Goal: Transaction & Acquisition: Obtain resource

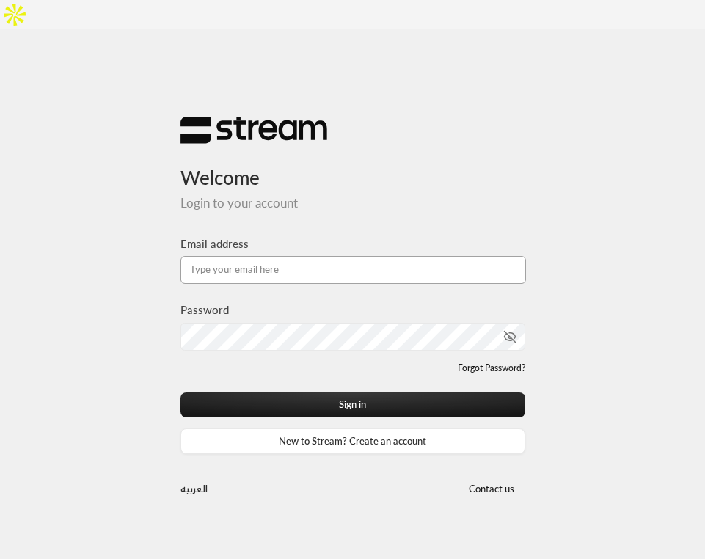
click at [407, 256] on input "Email address" at bounding box center [352, 270] width 345 height 28
type input "[EMAIL_ADDRESS][DOMAIN_NAME]"
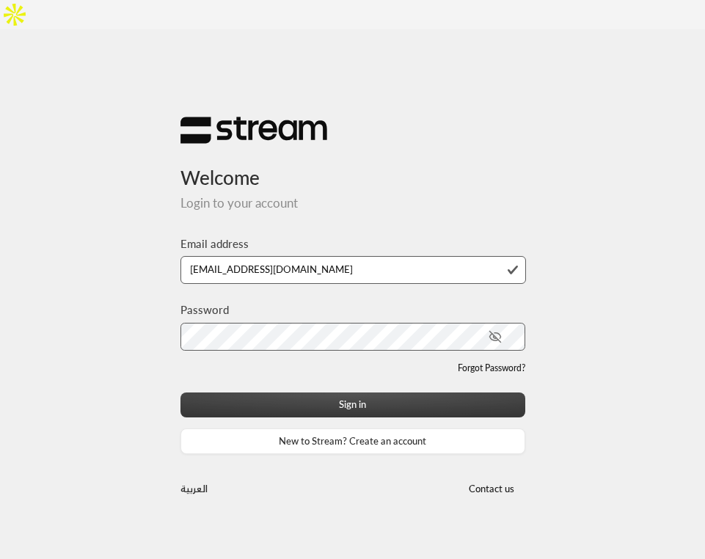
click at [313, 392] on button "Sign in" at bounding box center [352, 405] width 345 height 26
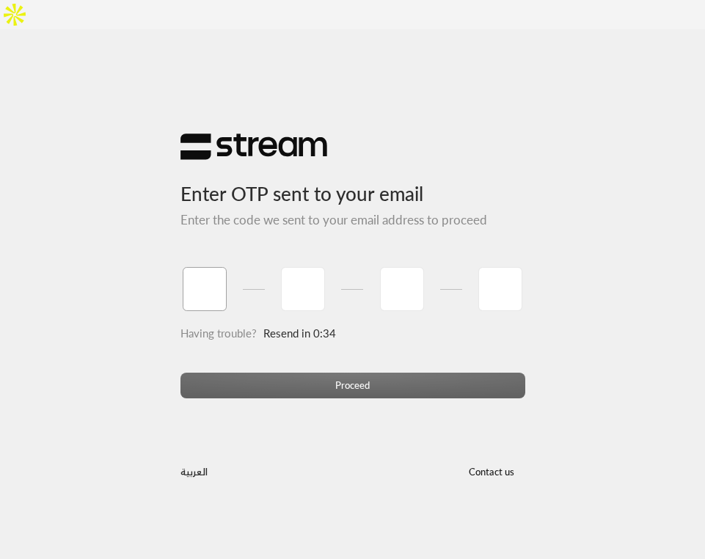
paste input "7"
type input "7"
type input "2"
type input "3"
type input "4"
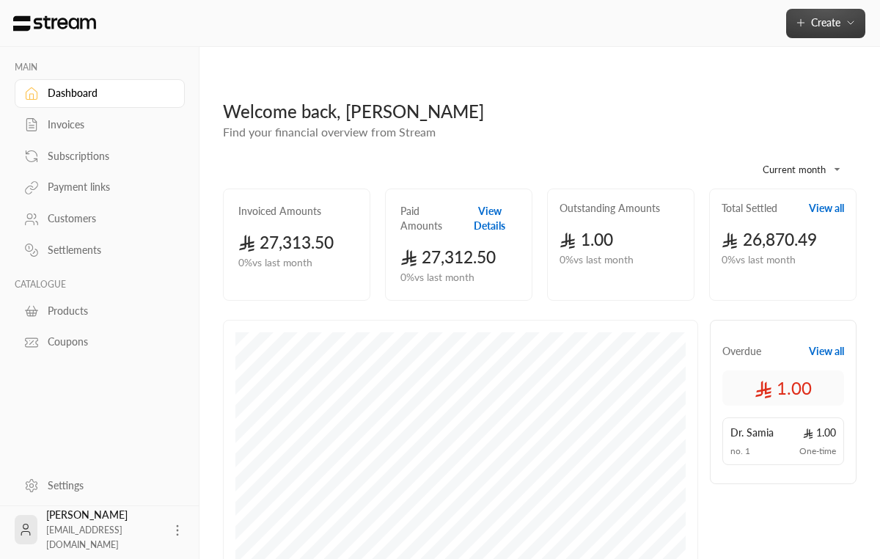
click at [704, 20] on span "Create" at bounding box center [825, 22] width 29 height 12
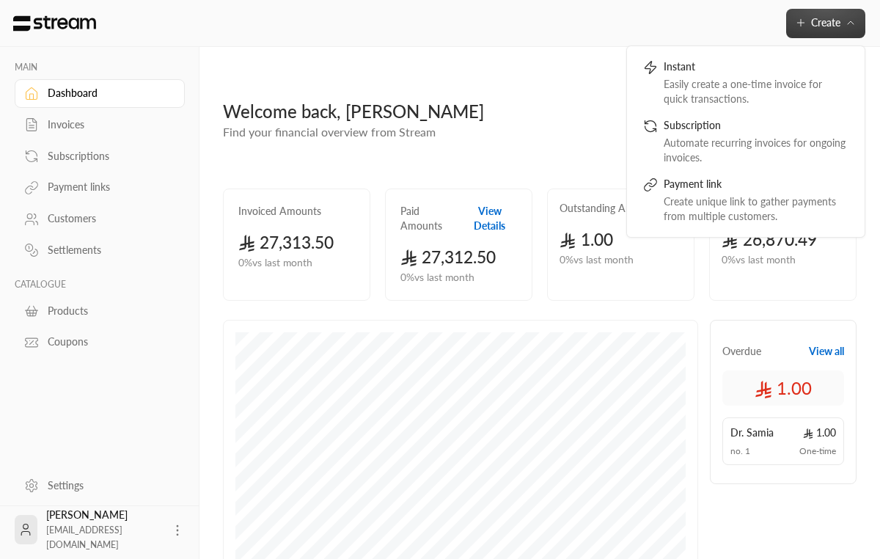
click at [95, 218] on div "Customers" at bounding box center [107, 218] width 119 height 15
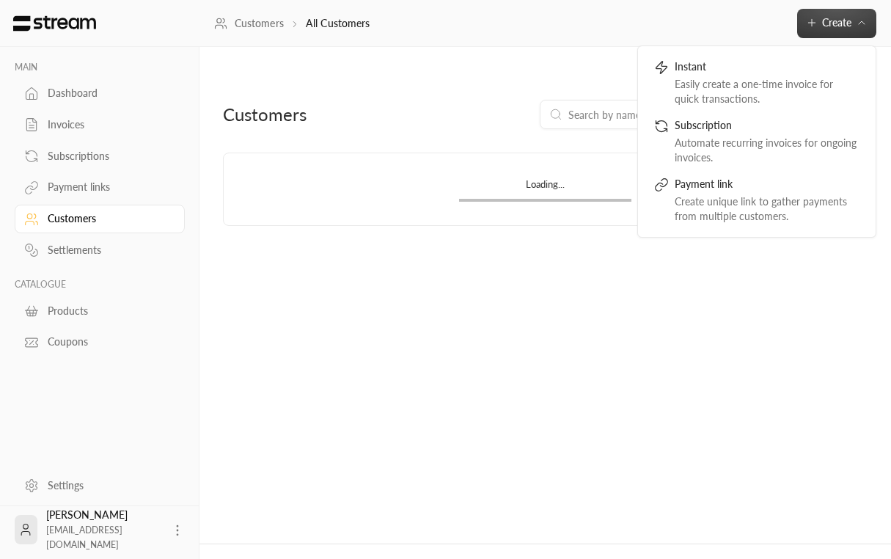
click at [89, 180] on link "Payment links" at bounding box center [100, 187] width 170 height 29
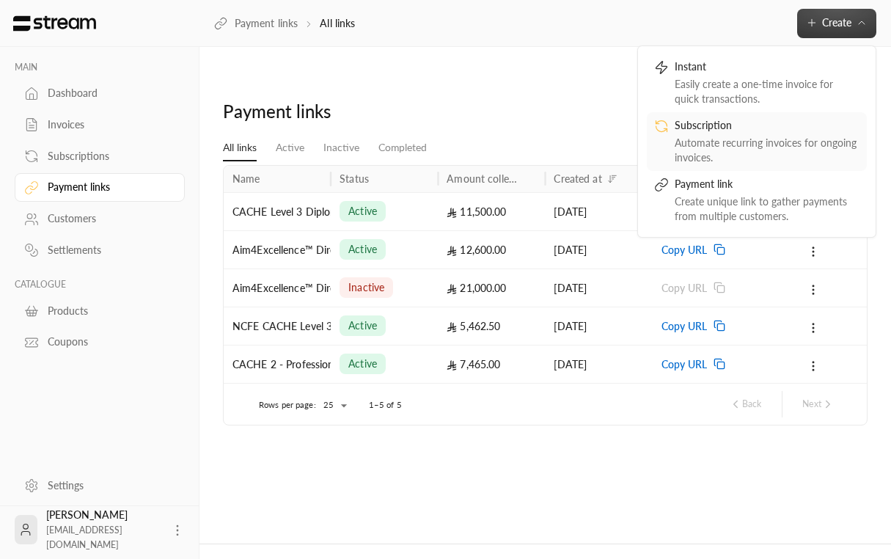
click at [698, 139] on div "Automate recurring invoices for ongoing invoices." at bounding box center [767, 150] width 185 height 29
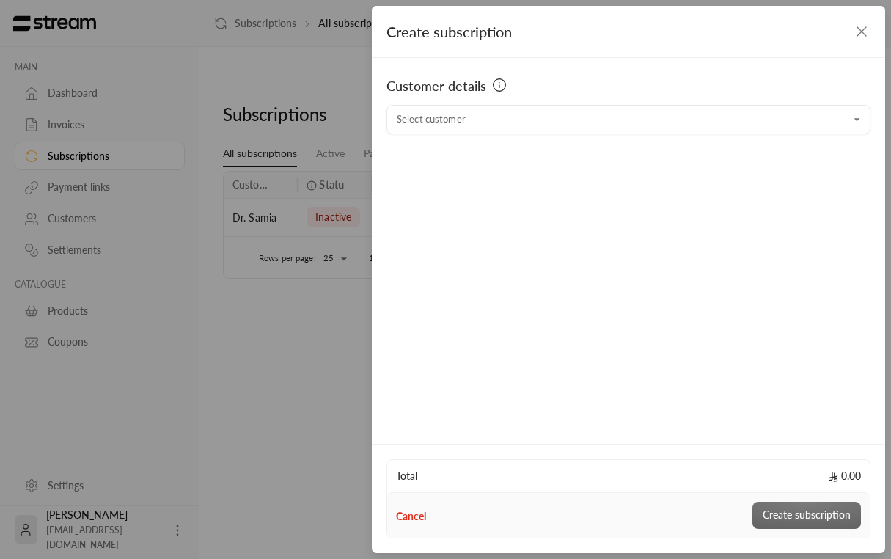
click at [704, 26] on icon "button" at bounding box center [862, 32] width 18 height 18
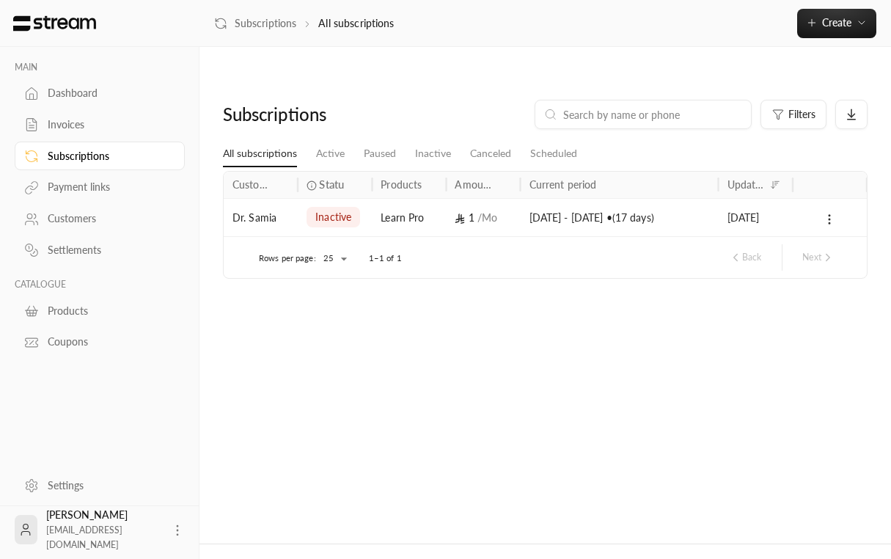
click at [76, 194] on div "Payment links" at bounding box center [107, 187] width 119 height 15
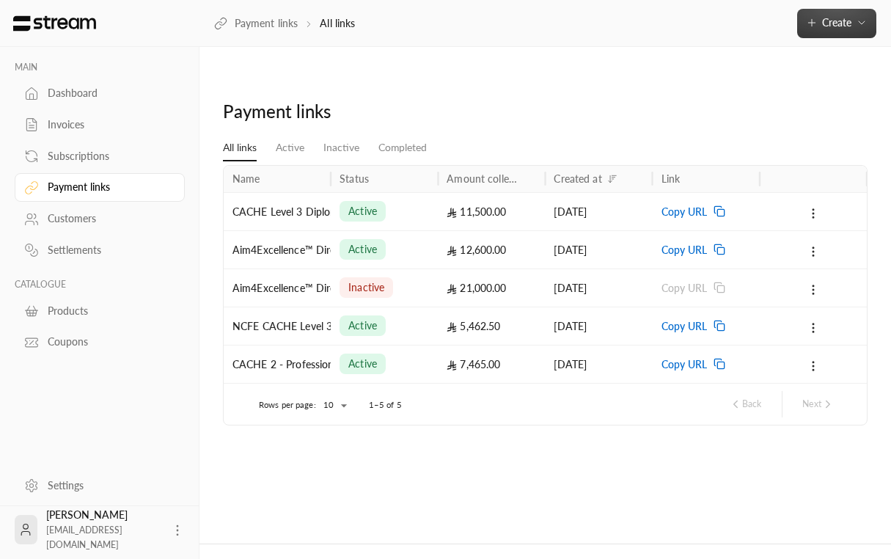
click at [704, 23] on span "Create" at bounding box center [836, 22] width 29 height 12
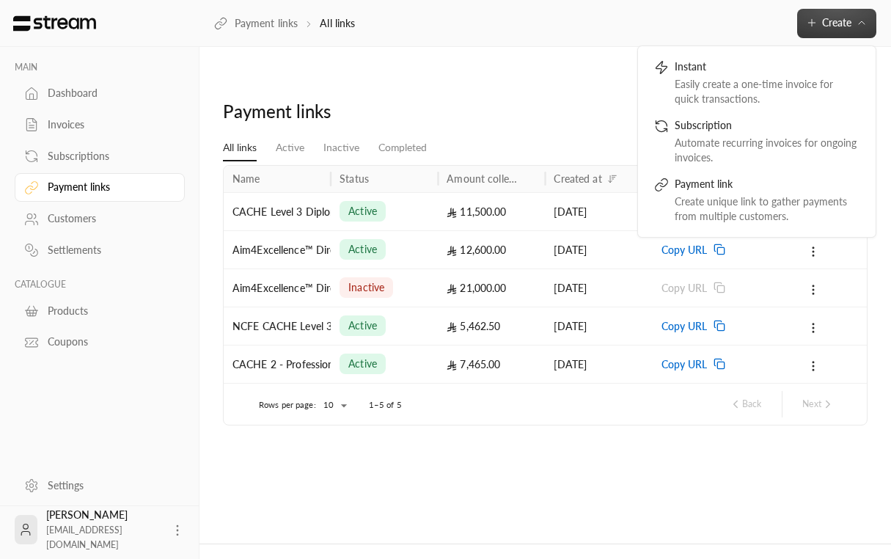
click at [67, 315] on div "Products" at bounding box center [107, 311] width 119 height 15
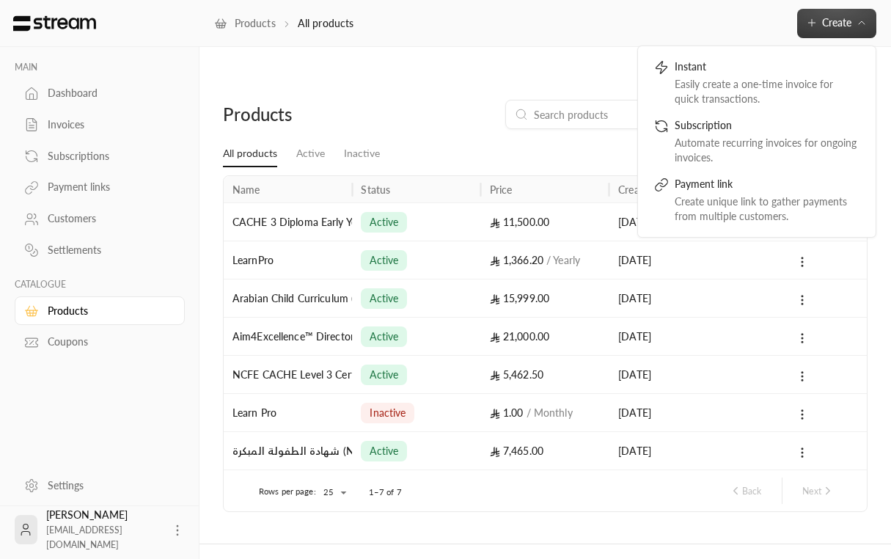
click at [604, 35] on div "Products All products Create Instant Easily create a one-time invoice for quick…" at bounding box center [546, 23] width 692 height 29
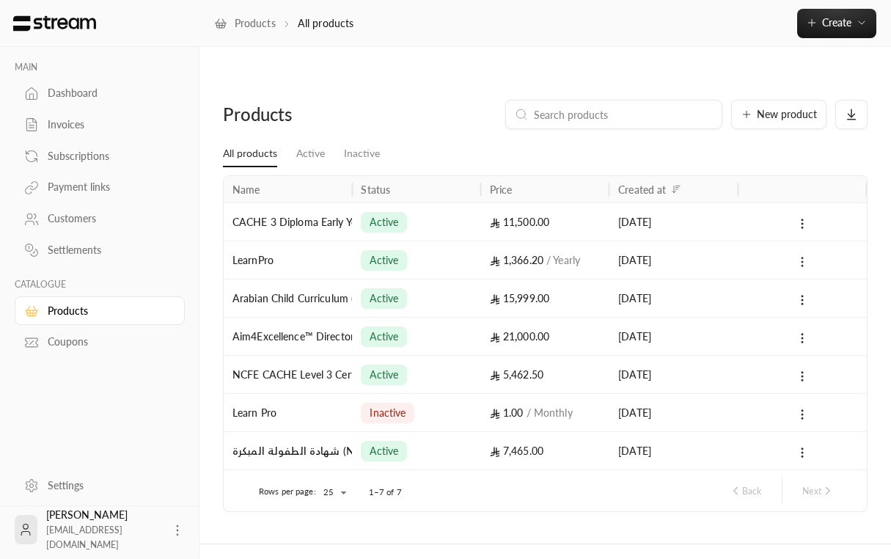
click at [704, 255] on icon at bounding box center [802, 261] width 13 height 13
click at [79, 194] on div at bounding box center [445, 279] width 891 height 559
click at [70, 186] on div "Payment links" at bounding box center [107, 187] width 119 height 15
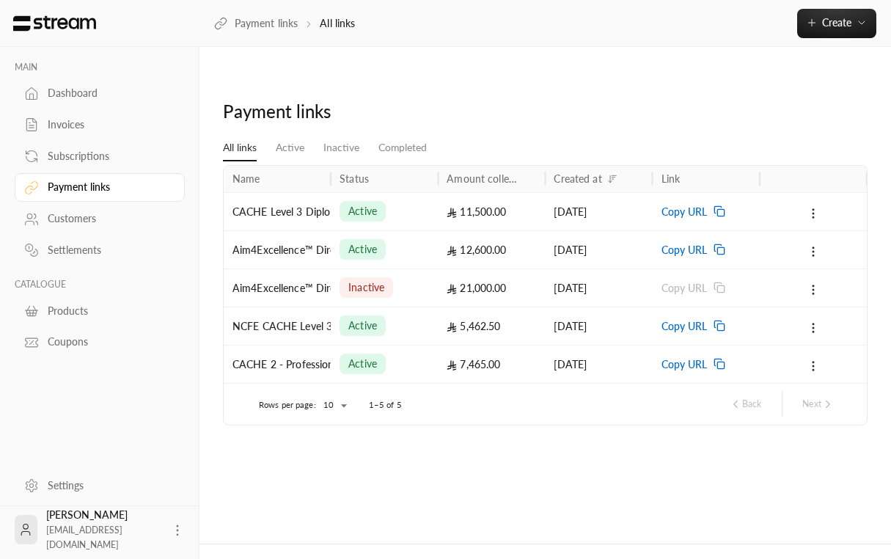
click at [704, 100] on div "Payment links" at bounding box center [545, 117] width 659 height 35
click at [704, 21] on span "Create" at bounding box center [836, 22] width 29 height 12
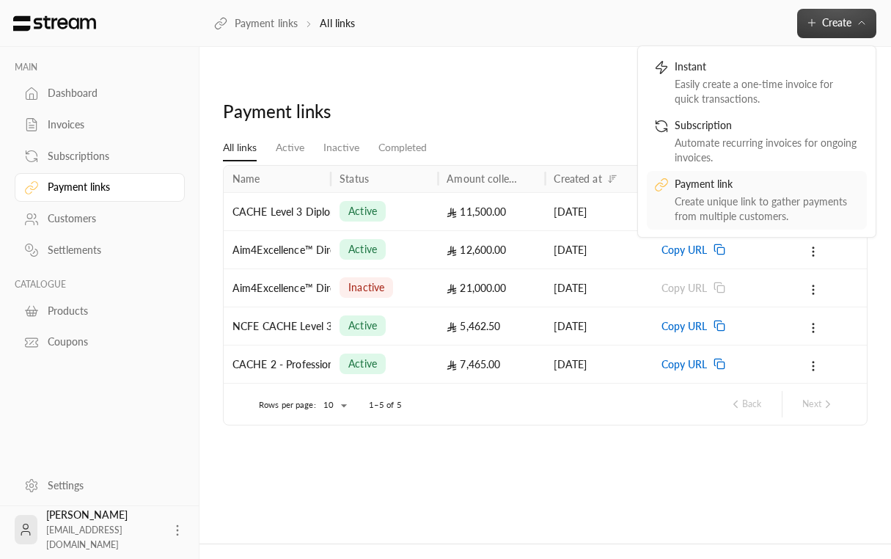
click at [698, 189] on div "Payment link" at bounding box center [767, 186] width 185 height 18
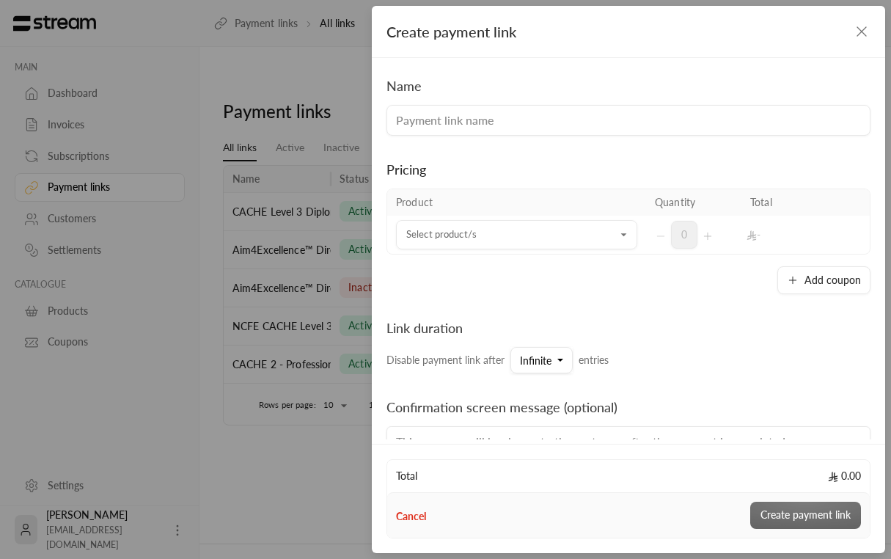
click at [488, 119] on input at bounding box center [629, 120] width 484 height 31
type input "LearnPro"
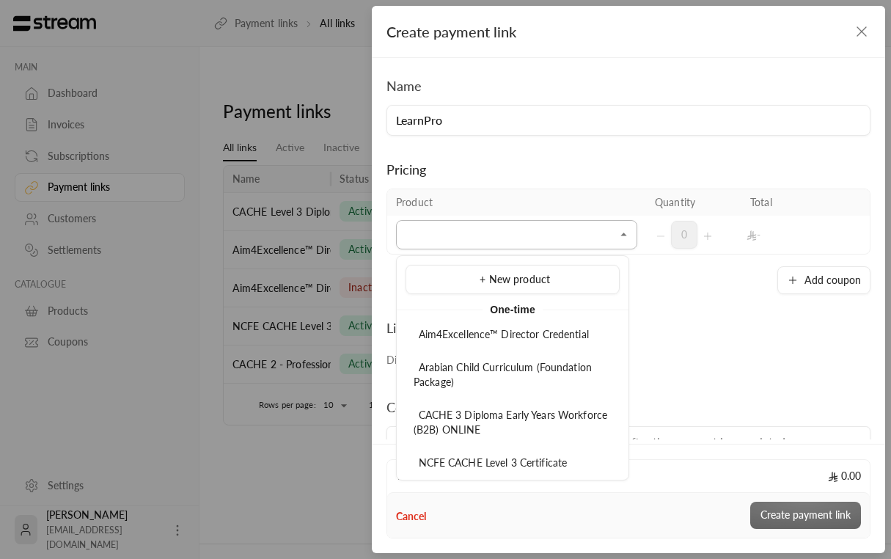
click at [497, 223] on input "Select product/s" at bounding box center [516, 235] width 241 height 26
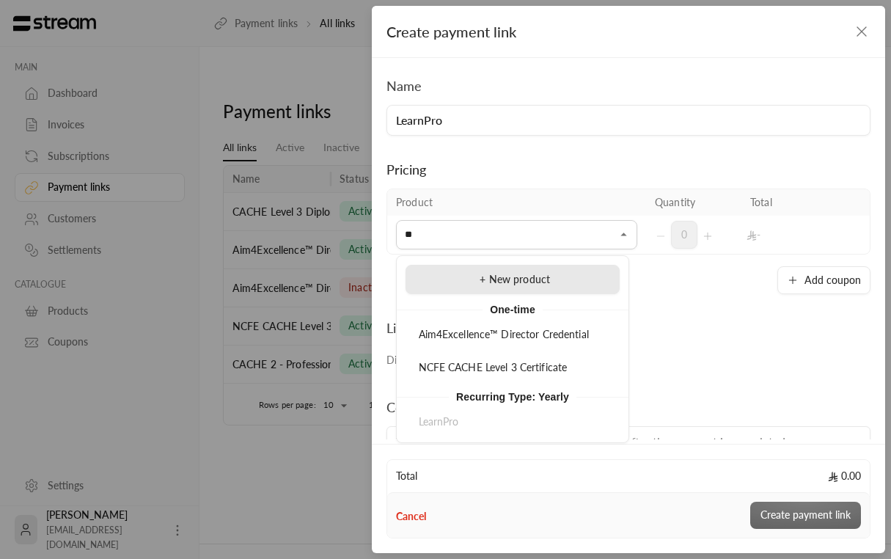
type input "*"
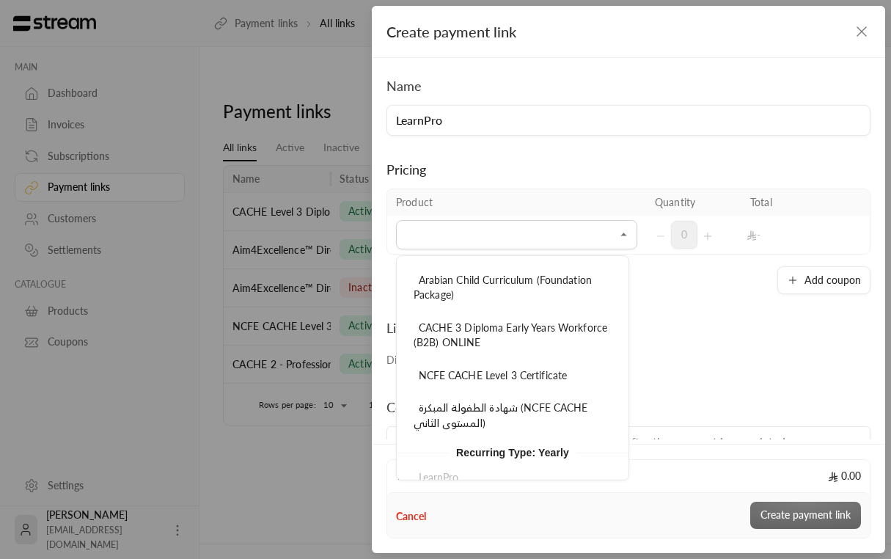
scroll to position [90, 0]
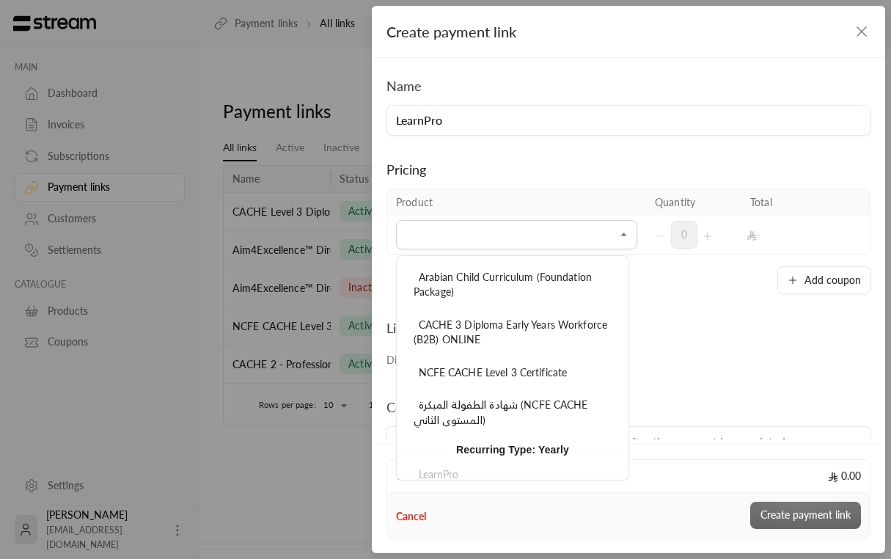
click at [451, 470] on div "LearnPro" at bounding box center [513, 475] width 232 height 29
click at [269, 456] on div "Create payment link Name LearnPro Pricing Product Quantity Total Select product…" at bounding box center [445, 279] width 891 height 559
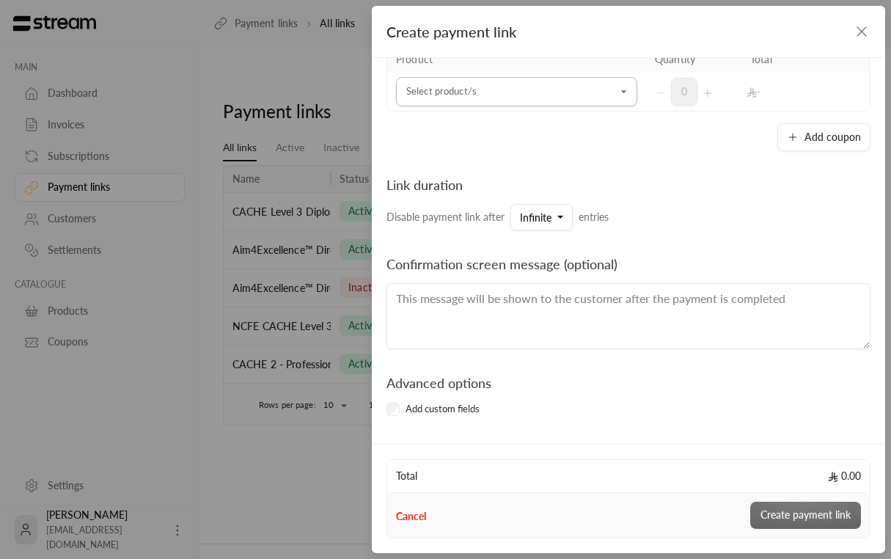
scroll to position [0, 0]
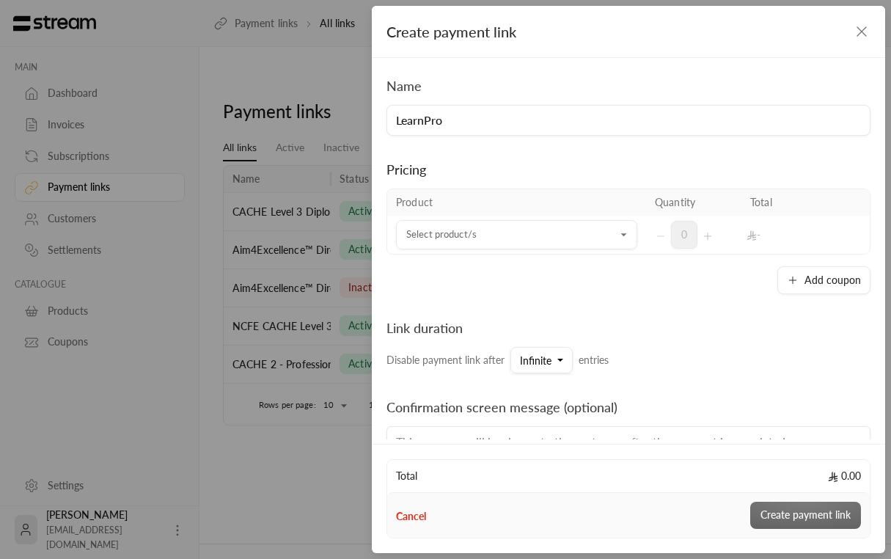
click at [704, 34] on icon "button" at bounding box center [862, 32] width 18 height 18
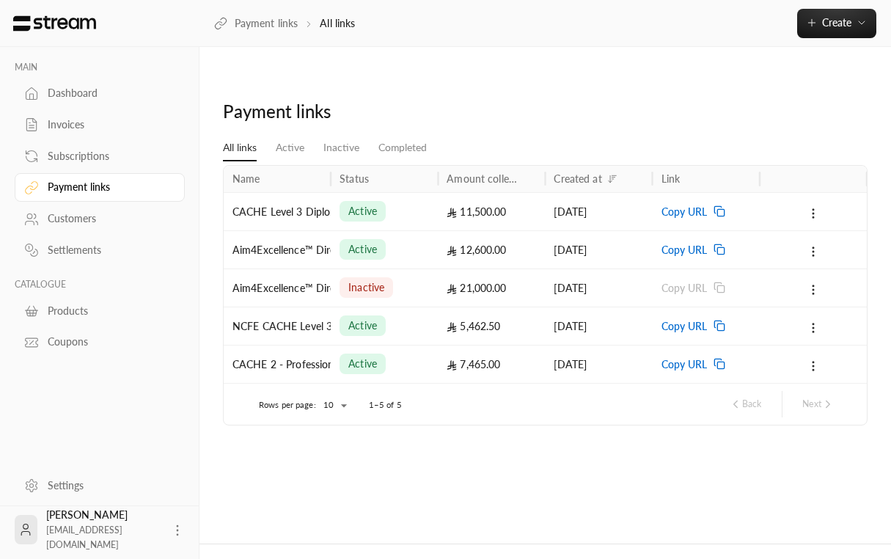
click at [81, 304] on link "Products" at bounding box center [100, 310] width 170 height 29
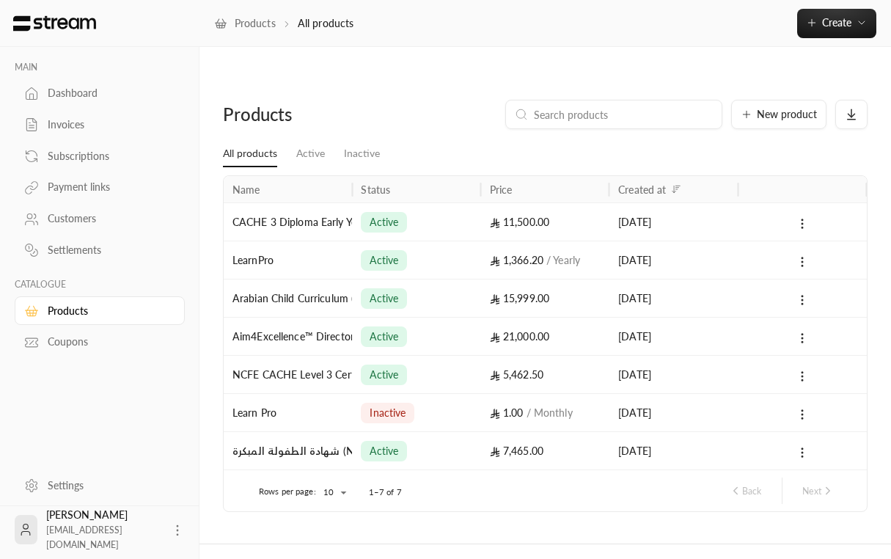
click at [268, 241] on div "LearnPro" at bounding box center [288, 259] width 111 height 37
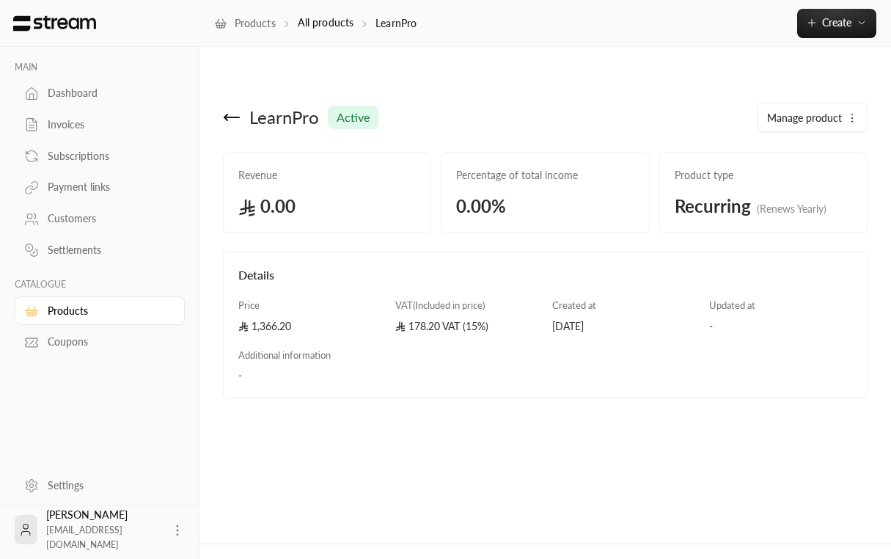
click at [704, 111] on span "Manage product" at bounding box center [804, 118] width 75 height 15
click at [682, 101] on div "Manage product Edit Deactivate Delete" at bounding box center [710, 117] width 329 height 35
click at [704, 26] on span "Create" at bounding box center [837, 22] width 62 height 12
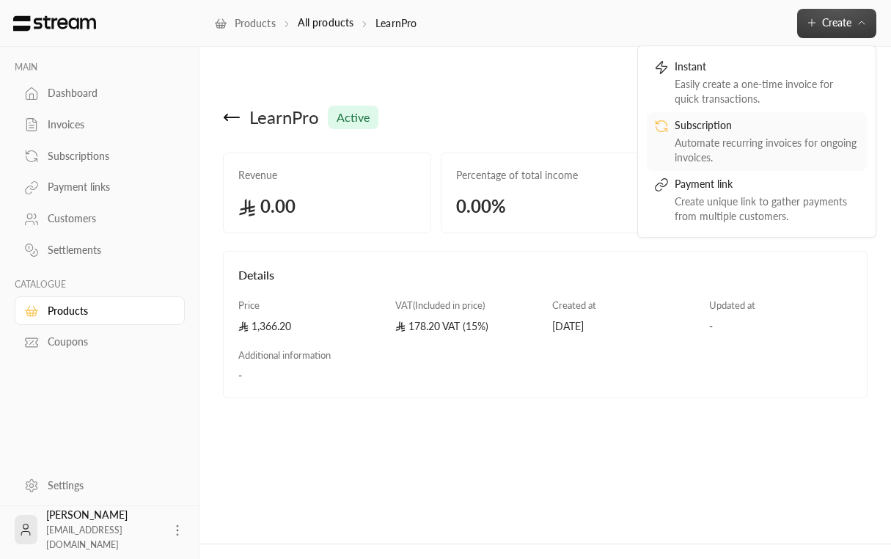
click at [704, 142] on div "Automate recurring invoices for ongoing invoices." at bounding box center [767, 150] width 185 height 29
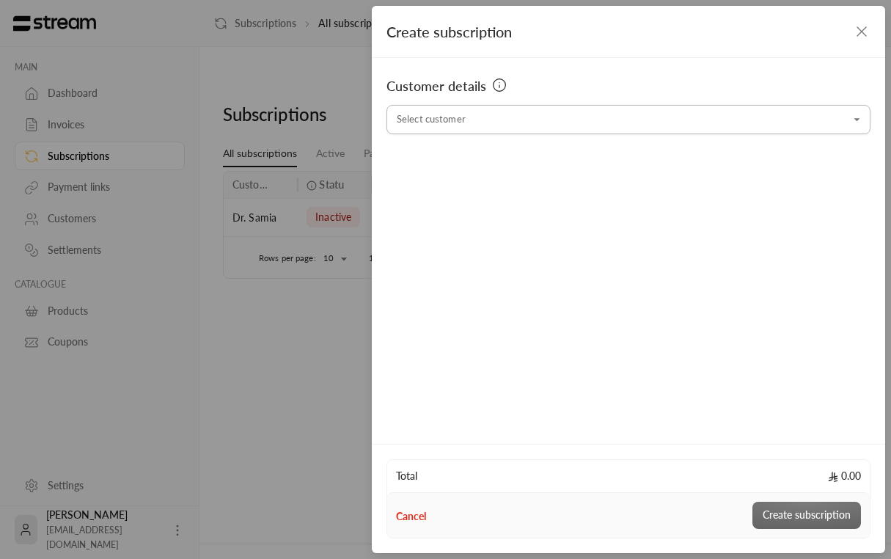
click at [704, 109] on input "Select customer" at bounding box center [629, 120] width 484 height 26
click at [704, 34] on icon "button" at bounding box center [862, 32] width 18 height 18
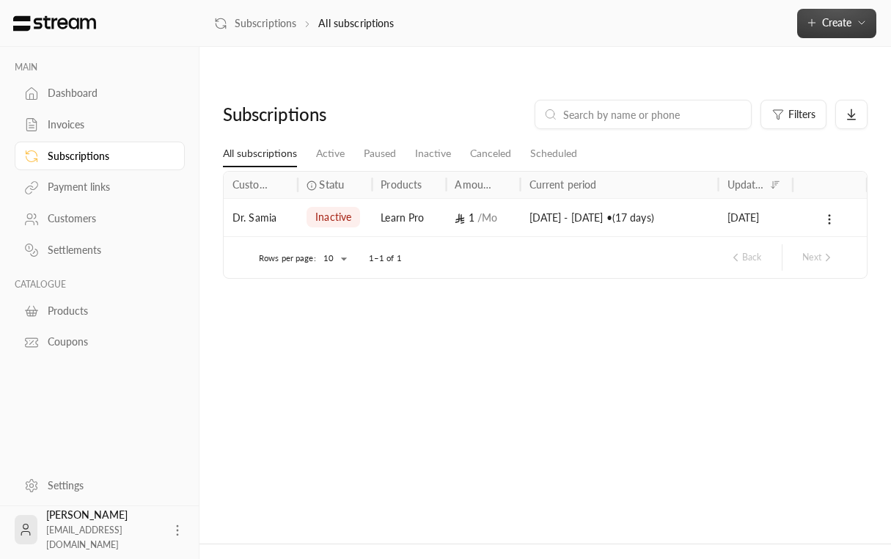
click at [704, 28] on span "Create" at bounding box center [836, 22] width 29 height 12
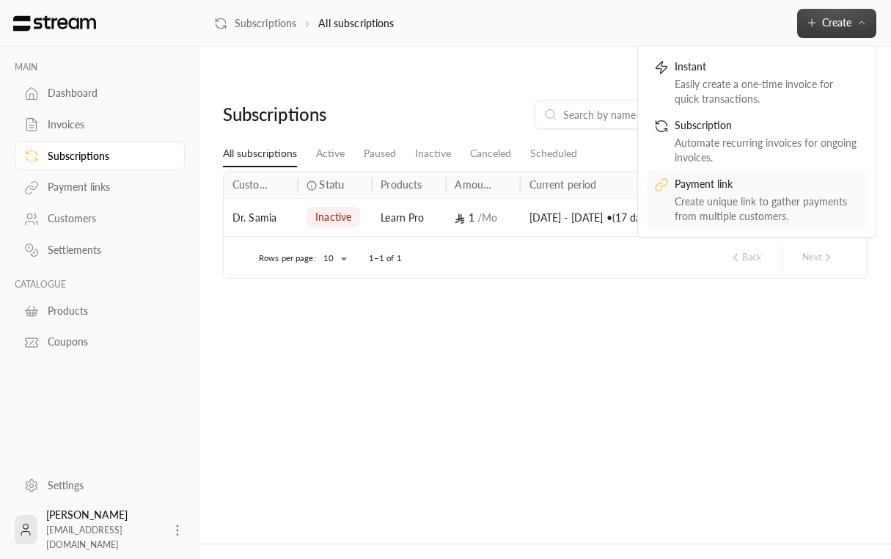
click at [698, 197] on div "Create unique link to gather payments from multiple customers." at bounding box center [767, 208] width 185 height 29
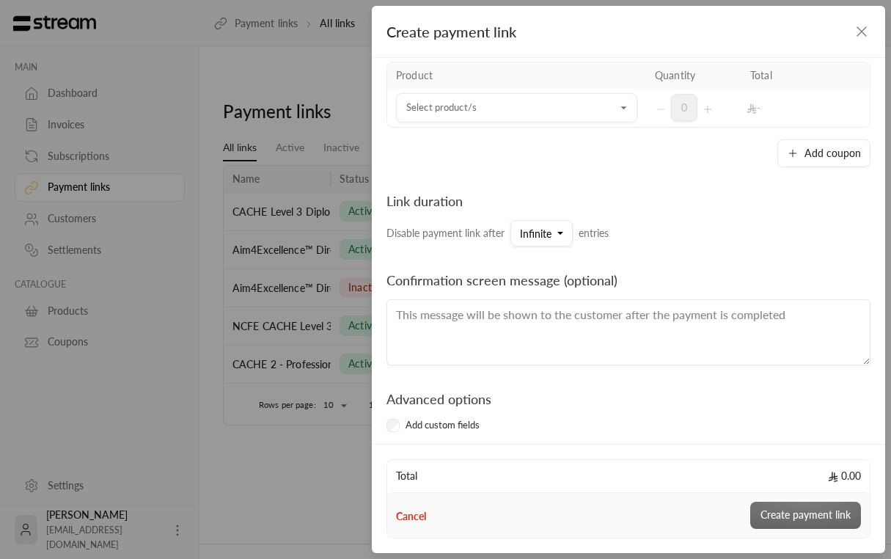
scroll to position [125, 0]
click at [552, 242] on button "Infinite" at bounding box center [542, 235] width 62 height 26
click at [621, 198] on div "Link duration Disable payment link after Infinite Infinite 10 25 50 100 250 500…" at bounding box center [628, 220] width 499 height 56
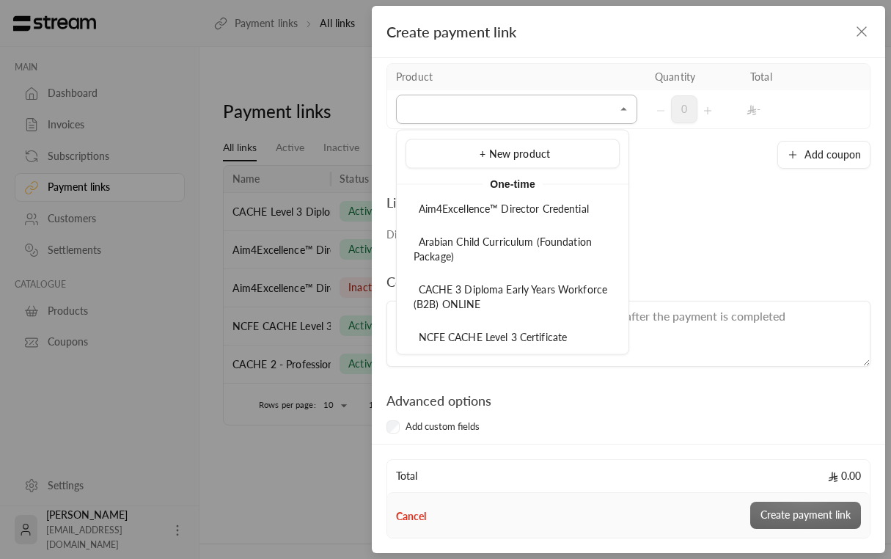
click at [578, 117] on input "Select product/s" at bounding box center [516, 110] width 241 height 26
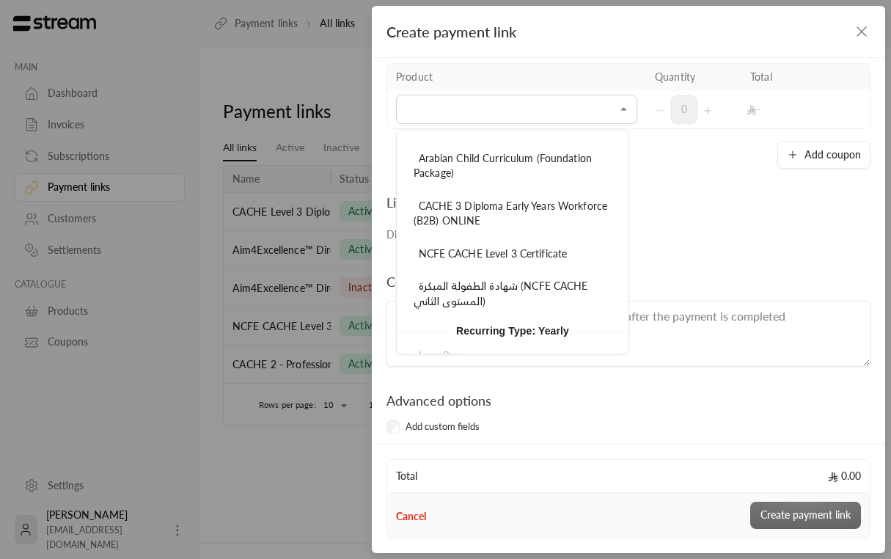
scroll to position [105, 0]
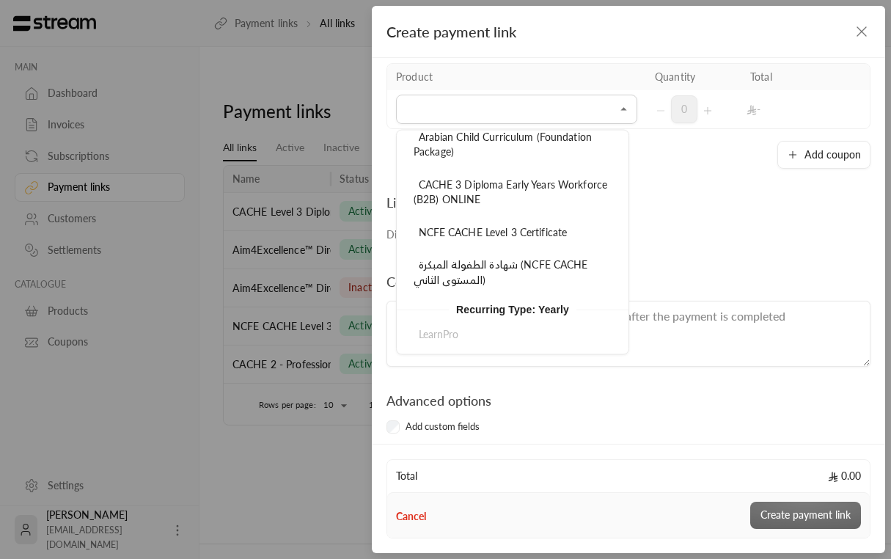
click at [452, 329] on div "LearnPro" at bounding box center [513, 335] width 232 height 29
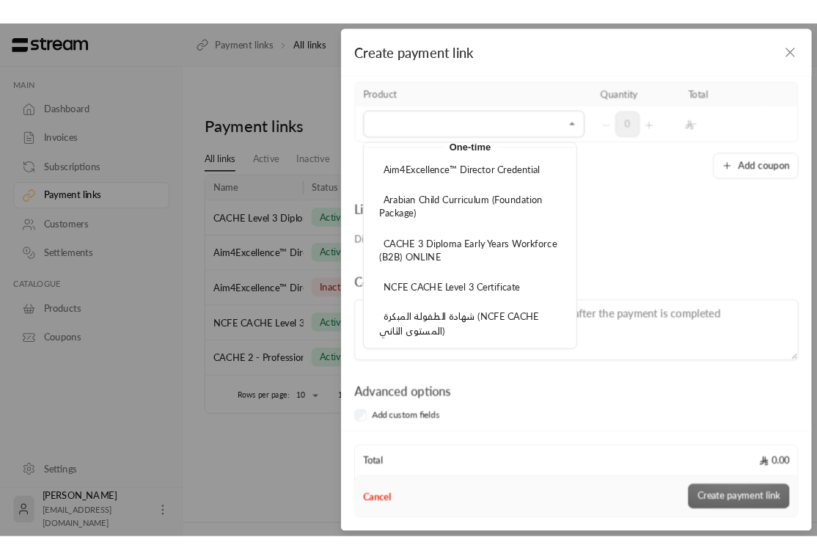
scroll to position [0, 0]
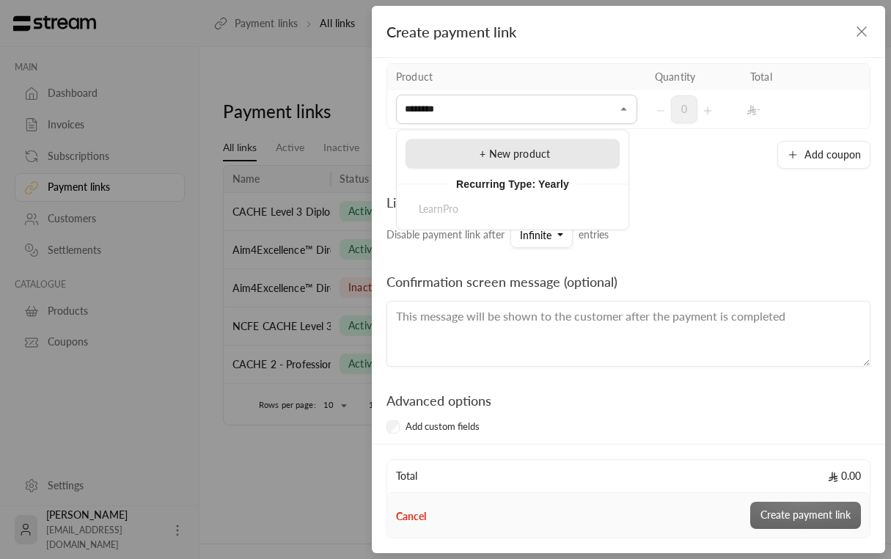
click at [565, 158] on div "+ New product" at bounding box center [513, 153] width 198 height 15
type input "**********"
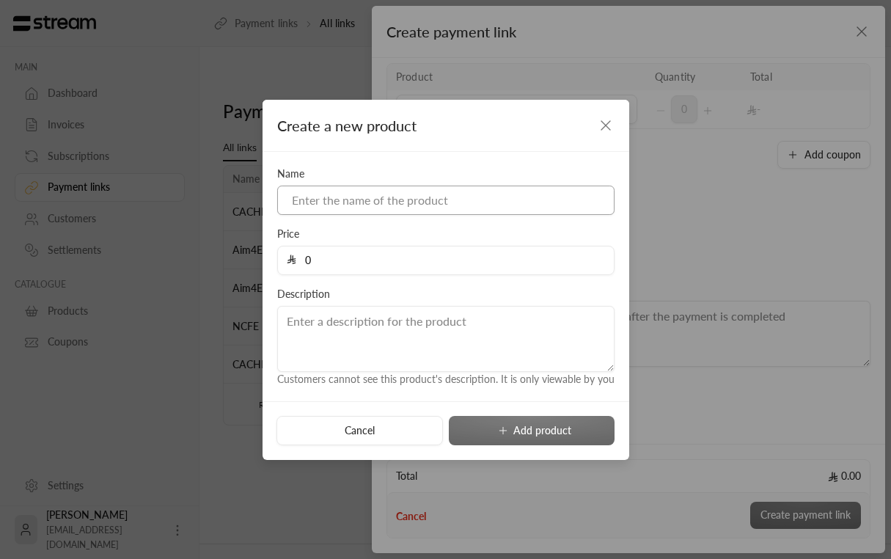
click at [516, 197] on input at bounding box center [445, 200] width 337 height 29
type input "LearnPro"
click at [605, 125] on icon "button" at bounding box center [605, 125] width 9 height 9
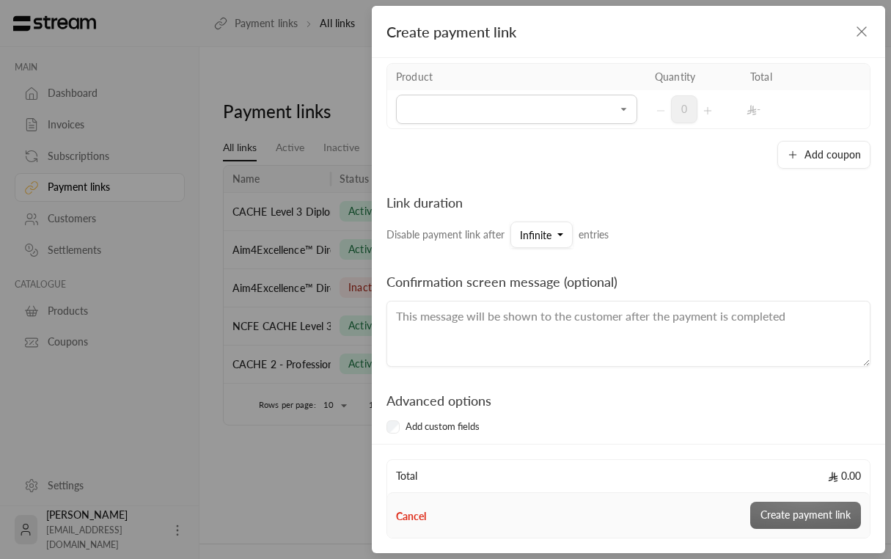
click at [704, 32] on icon "button" at bounding box center [862, 32] width 18 height 18
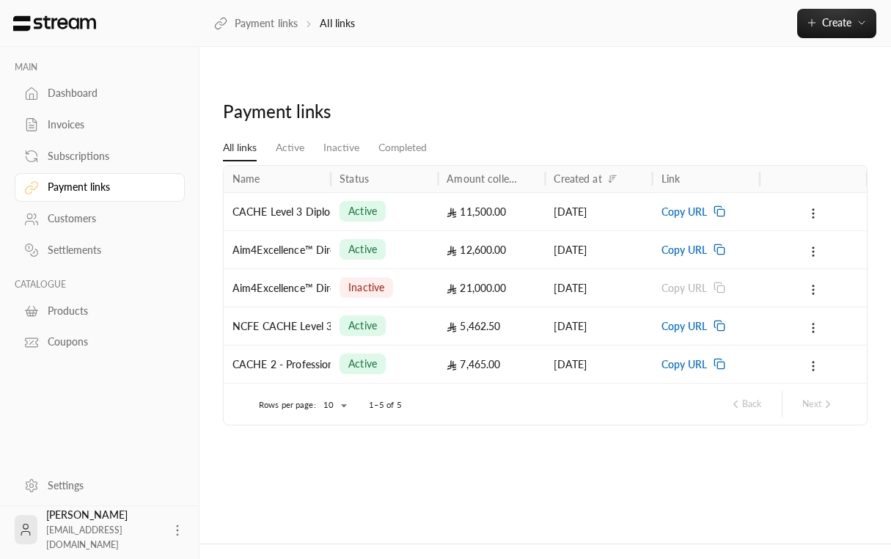
click at [93, 300] on link "Products" at bounding box center [100, 310] width 170 height 29
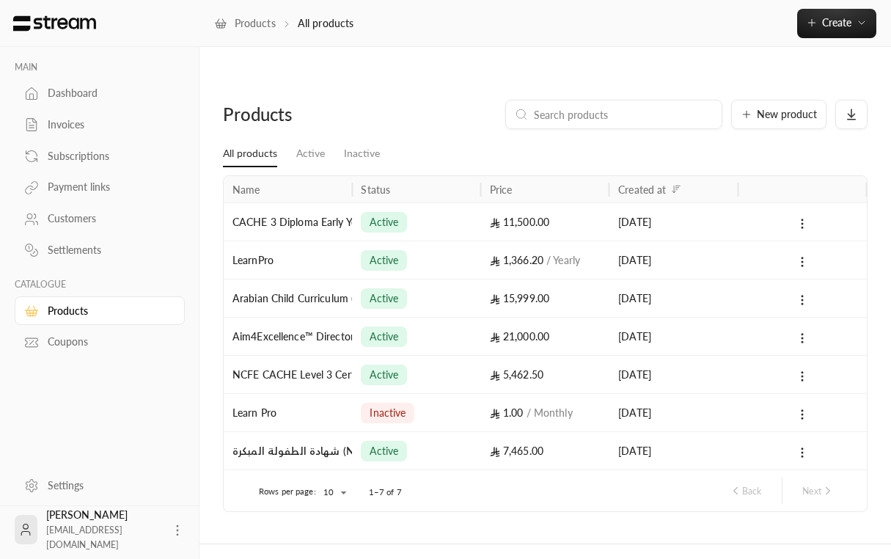
click at [256, 394] on div "Learn Pro" at bounding box center [288, 412] width 111 height 37
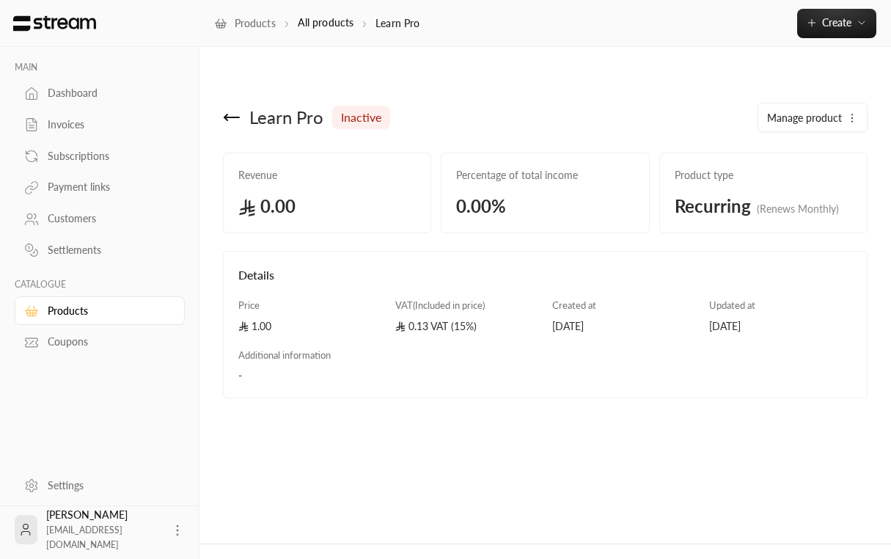
click at [224, 109] on icon at bounding box center [232, 118] width 18 height 18
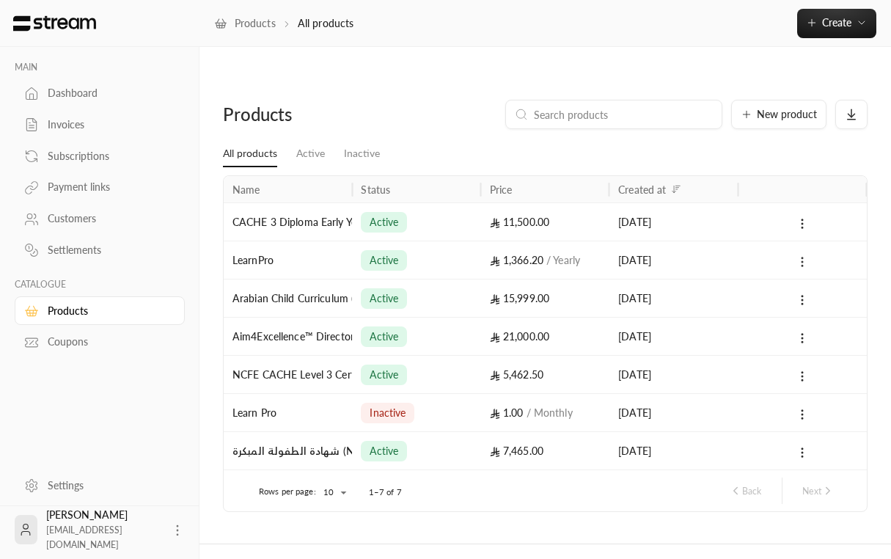
click at [704, 255] on icon at bounding box center [802, 261] width 13 height 13
click at [704, 231] on div at bounding box center [445, 279] width 891 height 559
click at [267, 241] on div "LearnPro" at bounding box center [288, 259] width 111 height 37
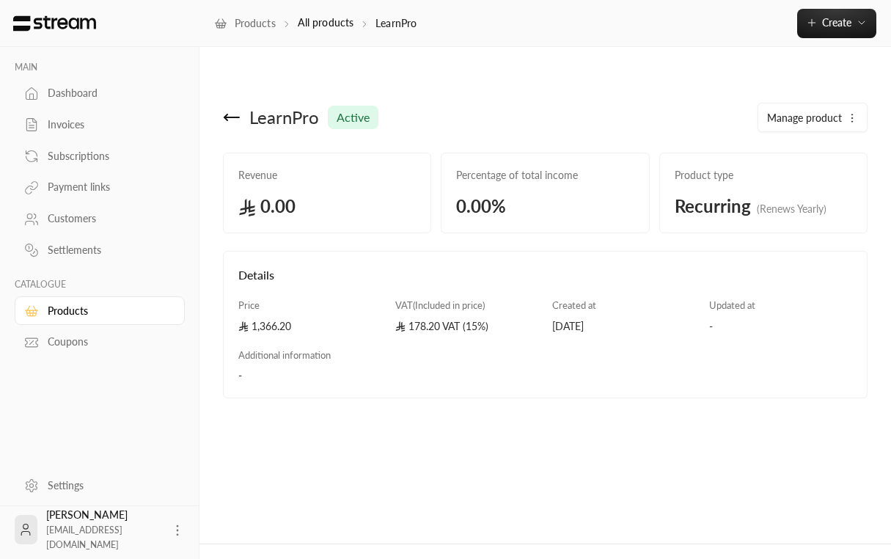
click at [296, 106] on span "LearnPro" at bounding box center [284, 117] width 70 height 23
copy span "LearnPro"
click at [438, 409] on div "LearnPro active Manage product Revenue 0.00 Percentage of total income 0.00 % P…" at bounding box center [546, 309] width 692 height 467
drag, startPoint x: 304, startPoint y: 299, endPoint x: 252, endPoint y: 298, distance: 52.8
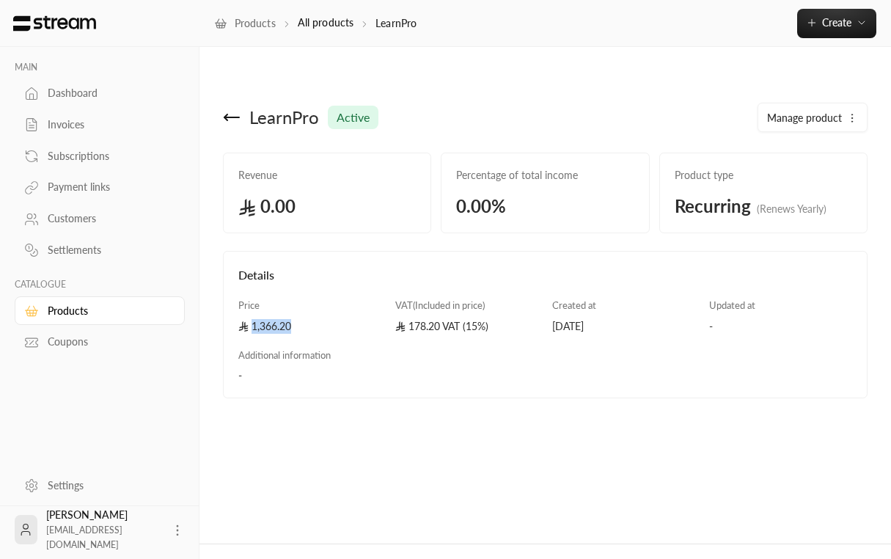
click at [252, 319] on div "1,366.20" at bounding box center [309, 326] width 143 height 15
copy div "1,366.20"
click at [282, 419] on div "LearnPro active Manage product Revenue 0.00 Percentage of total income 0.00 % P…" at bounding box center [546, 309] width 692 height 467
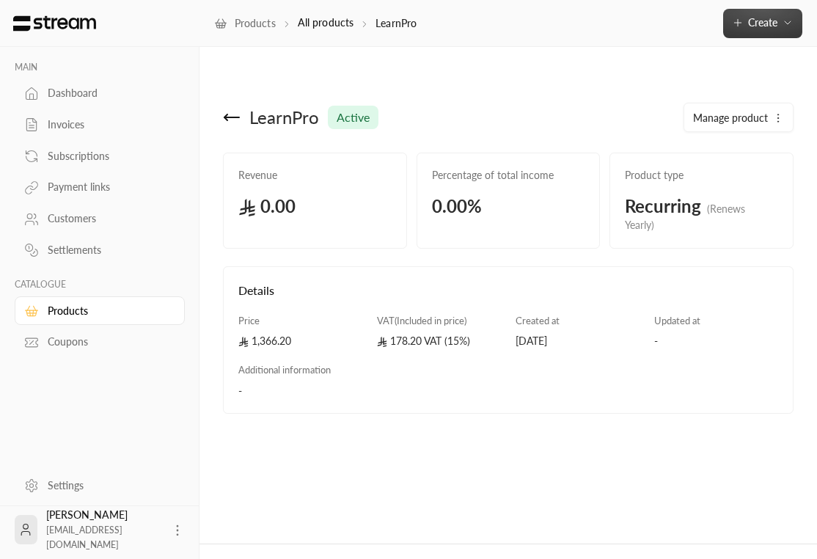
click at [704, 28] on span "Create" at bounding box center [762, 22] width 29 height 12
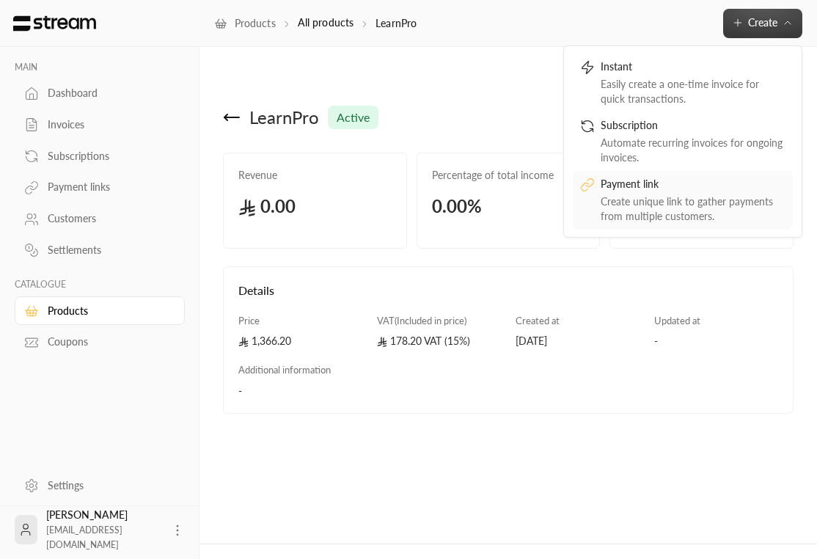
click at [645, 209] on div "Create unique link to gather payments from multiple customers." at bounding box center [693, 208] width 185 height 29
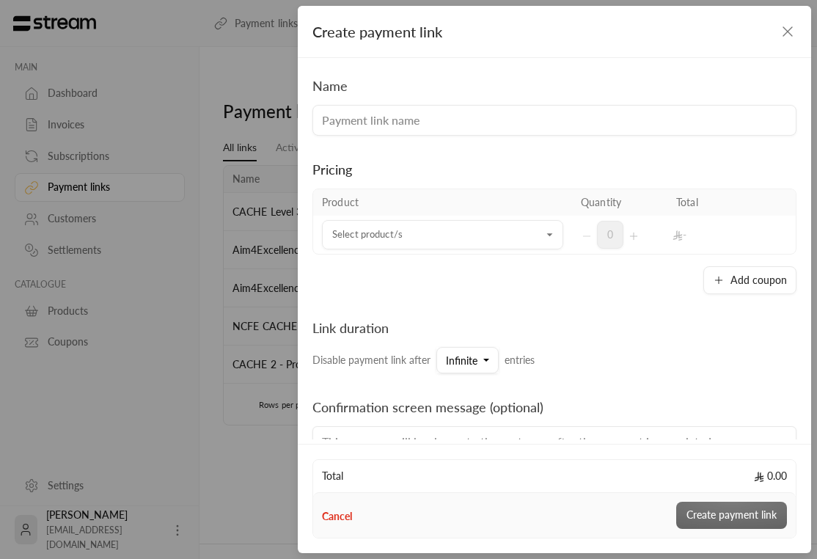
click at [475, 116] on input at bounding box center [554, 120] width 484 height 31
type input "LearnPro"
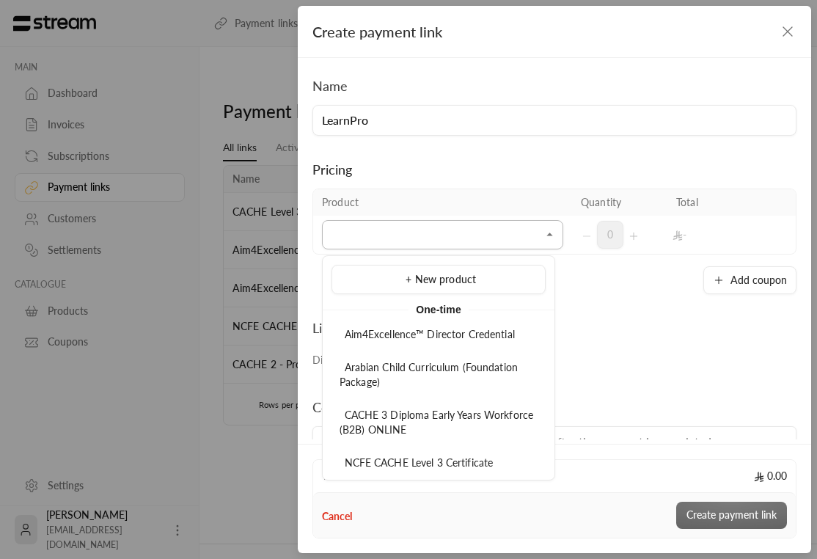
click at [417, 232] on input "Select product/s" at bounding box center [442, 235] width 241 height 26
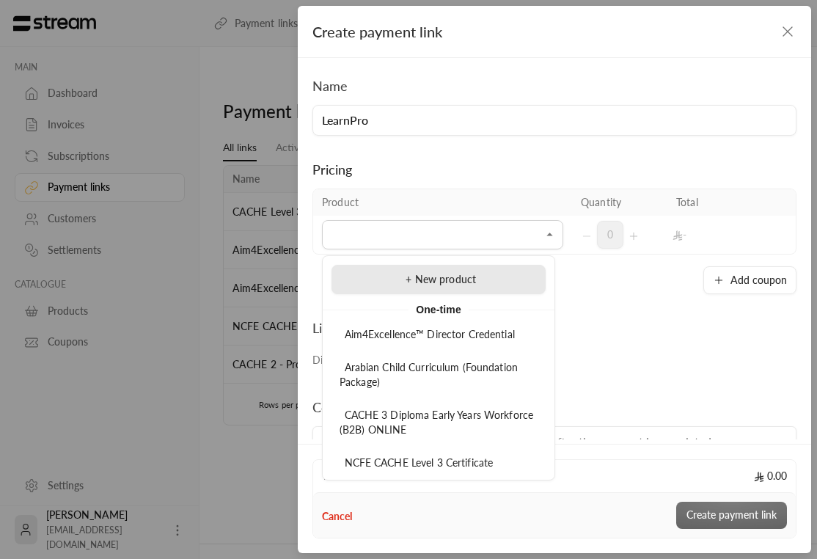
click at [415, 279] on span "+ New product" at bounding box center [441, 279] width 70 height 12
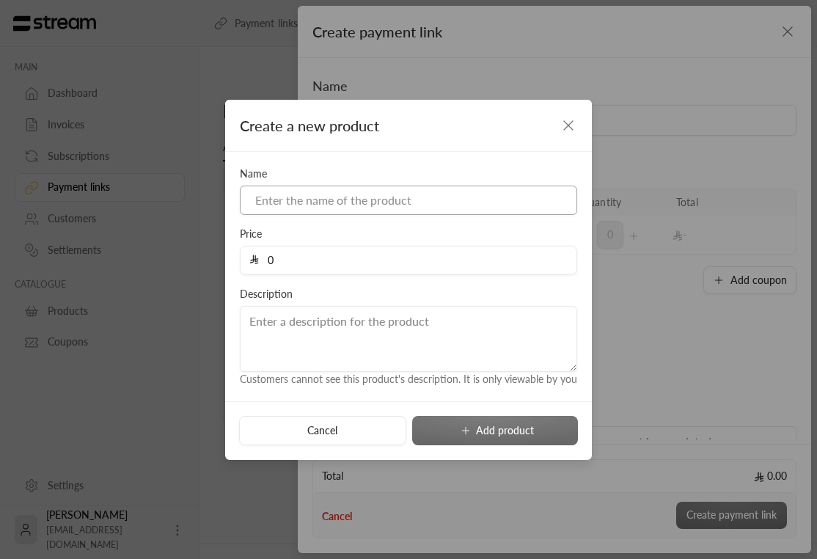
click at [426, 197] on input at bounding box center [408, 200] width 337 height 29
paste input "1,366.20"
type input "1,366.20"
click at [400, 260] on input "0" at bounding box center [413, 260] width 309 height 28
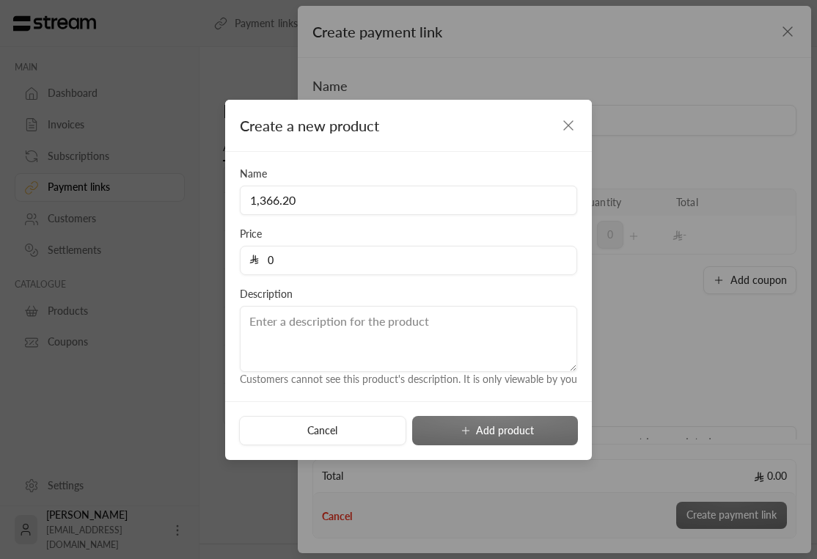
paste input "1366.2"
type input "1366.2"
click at [331, 204] on input "1,366.20" at bounding box center [408, 200] width 337 height 29
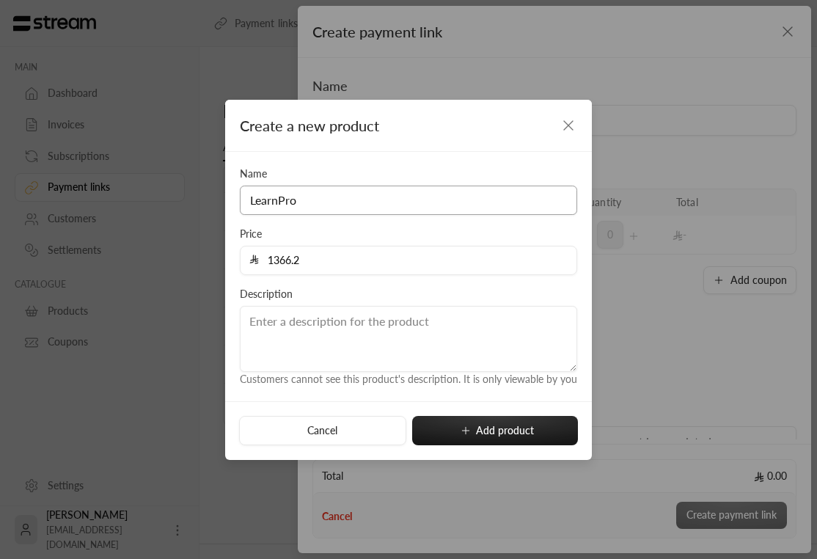
type input "LearnPro"
click at [340, 332] on textarea at bounding box center [408, 339] width 337 height 66
click at [484, 441] on button "Add product" at bounding box center [495, 430] width 166 height 29
type input "0"
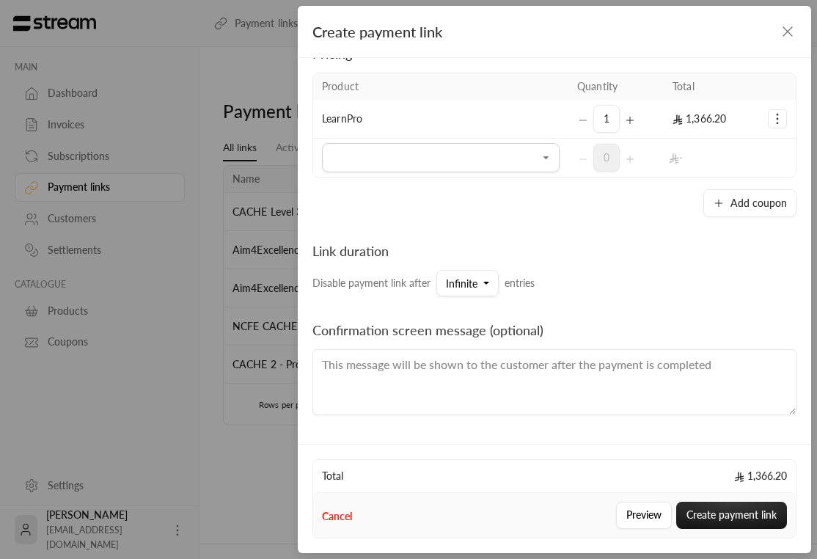
scroll to position [182, 0]
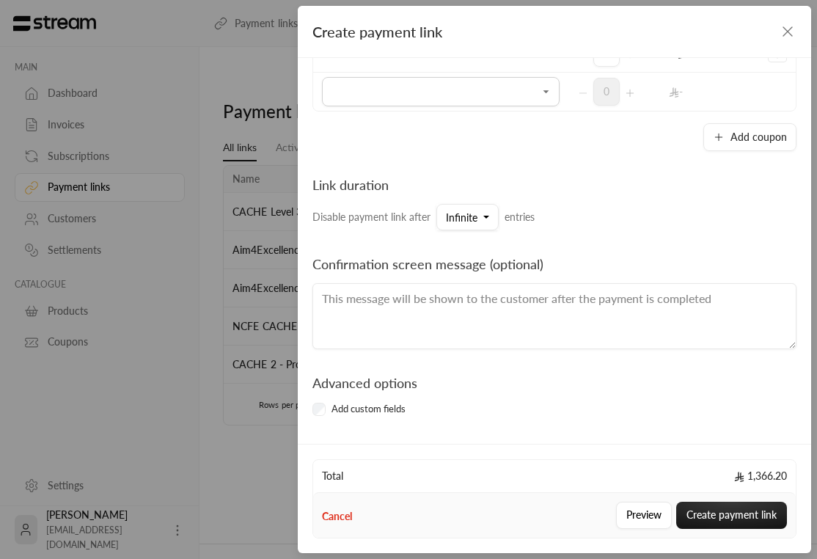
click at [381, 406] on label "Add custom fields" at bounding box center [369, 409] width 74 height 15
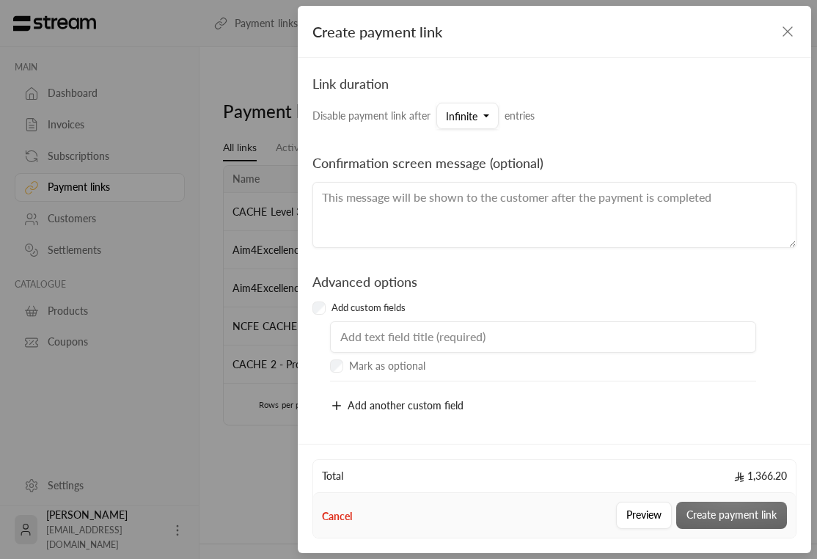
click at [440, 334] on input "text" at bounding box center [543, 337] width 426 height 32
click at [492, 337] on input "Name" at bounding box center [543, 337] width 426 height 32
paste input "الاسم الكامل (الاسم الأول – اسم الأب – اسم [PERSON_NAME] [PERSON_NAME])"
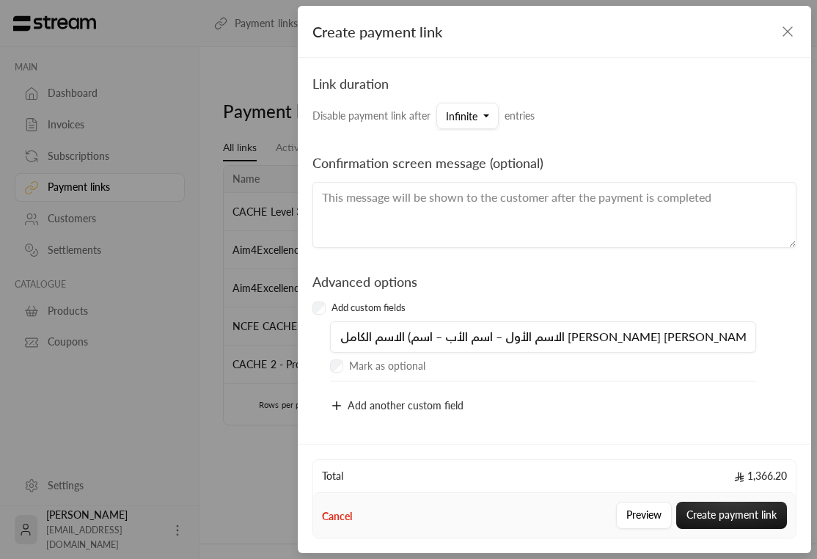
type input "الاسم الكامل (الاسم الأول – اسم الأب – اسم [PERSON_NAME] [PERSON_NAME])"
click at [341, 403] on icon "button" at bounding box center [336, 405] width 13 height 13
click at [386, 407] on input "text" at bounding box center [543, 407] width 426 height 32
click at [383, 407] on input "text" at bounding box center [543, 407] width 426 height 32
paste input "اسم [PERSON_NAME] / Name of Organization"
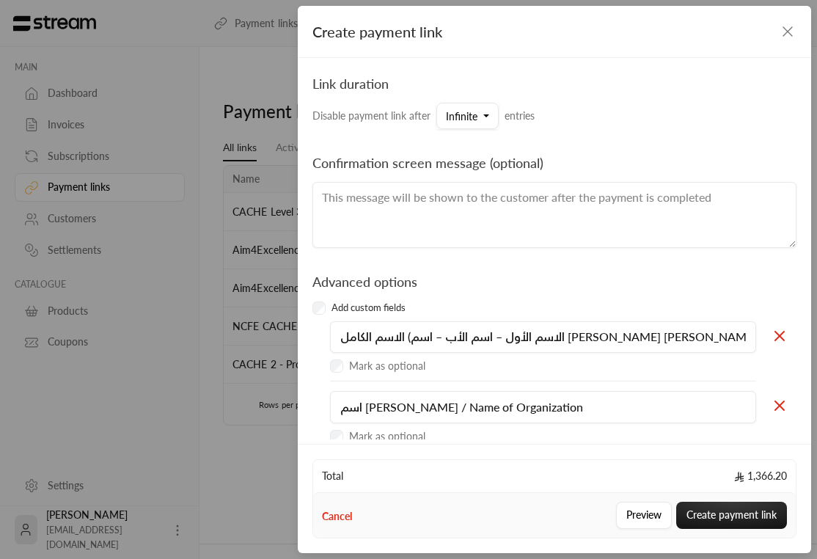
type input "اسم [PERSON_NAME] / Name of Organization"
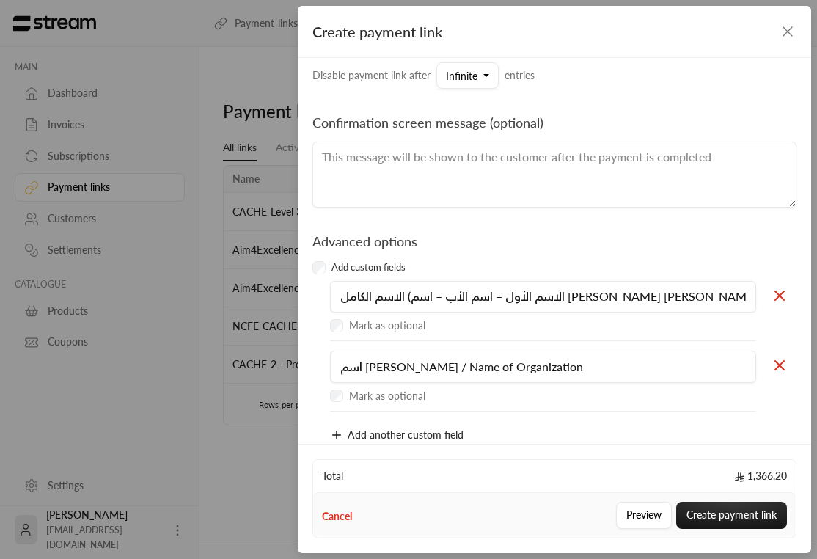
scroll to position [353, 0]
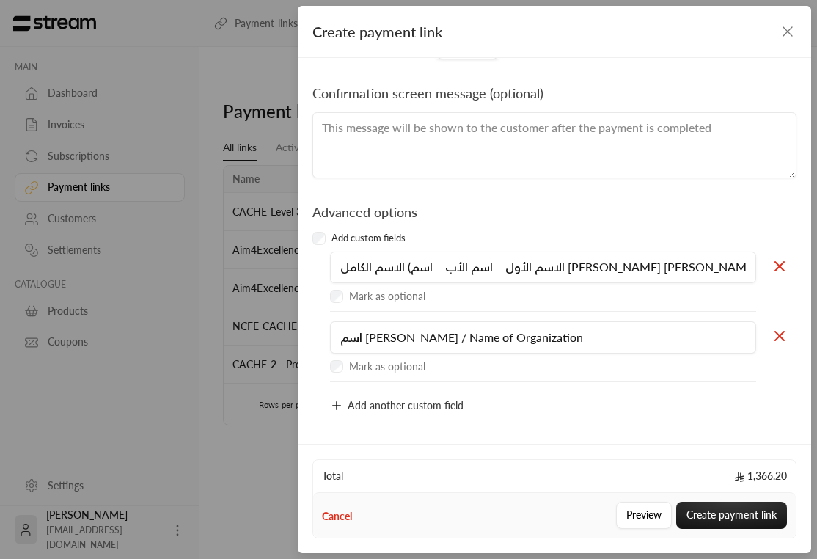
click at [389, 409] on span "Add another custom field" at bounding box center [406, 405] width 116 height 12
click at [403, 406] on input "text" at bounding box center [543, 408] width 426 height 32
paste input "البريد الإلكتروني / Email"
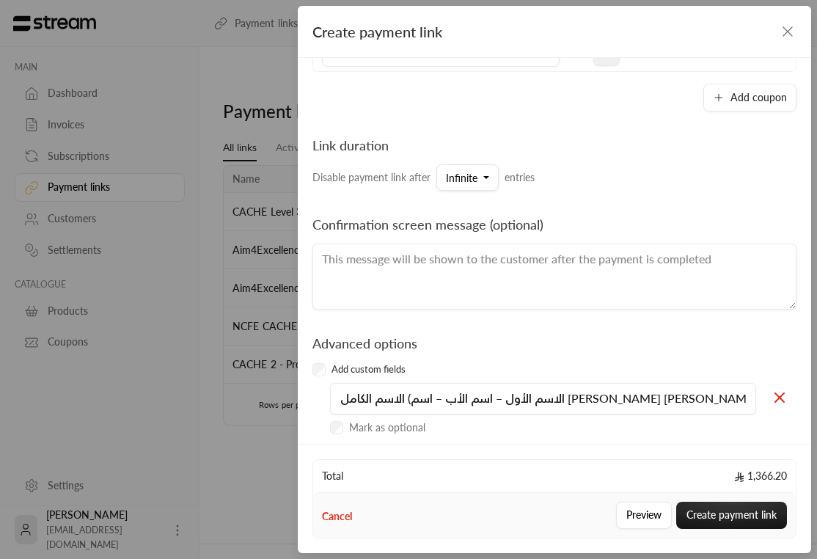
scroll to position [0, 0]
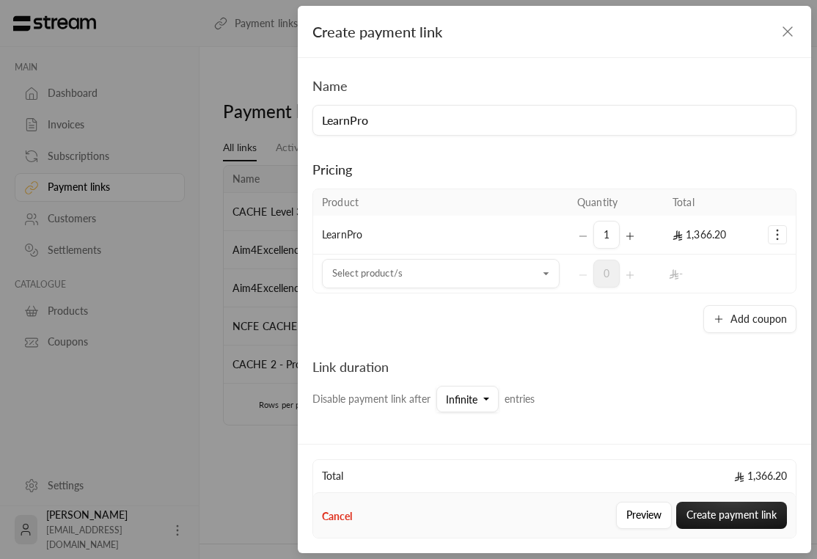
type input "البريد الإلكتروني / Email"
drag, startPoint x: 725, startPoint y: 235, endPoint x: 678, endPoint y: 234, distance: 47.0
click at [678, 234] on td "1,366.20" at bounding box center [711, 235] width 95 height 39
copy span "1,366.20"
click at [704, 313] on button "Add coupon" at bounding box center [749, 319] width 93 height 28
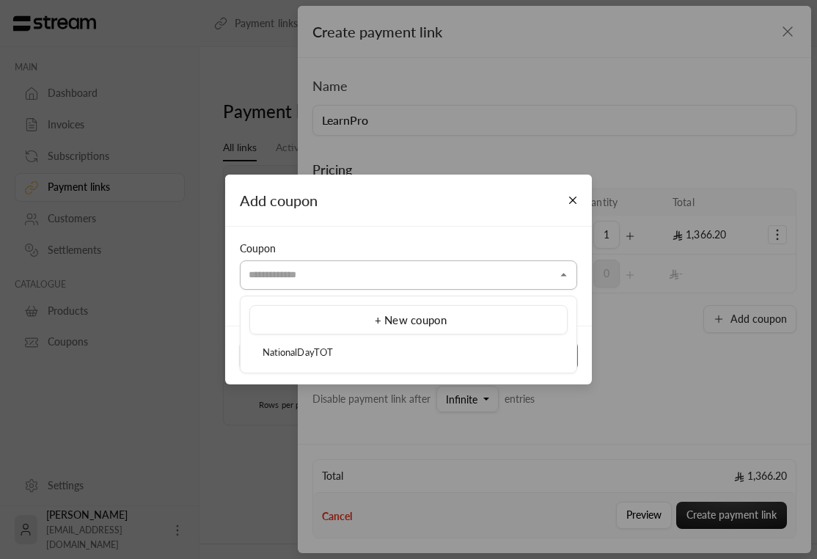
click at [474, 279] on input "Select product/s" at bounding box center [408, 276] width 337 height 26
click at [345, 351] on div "NationalDayTOT" at bounding box center [408, 352] width 302 height 15
type input "**********"
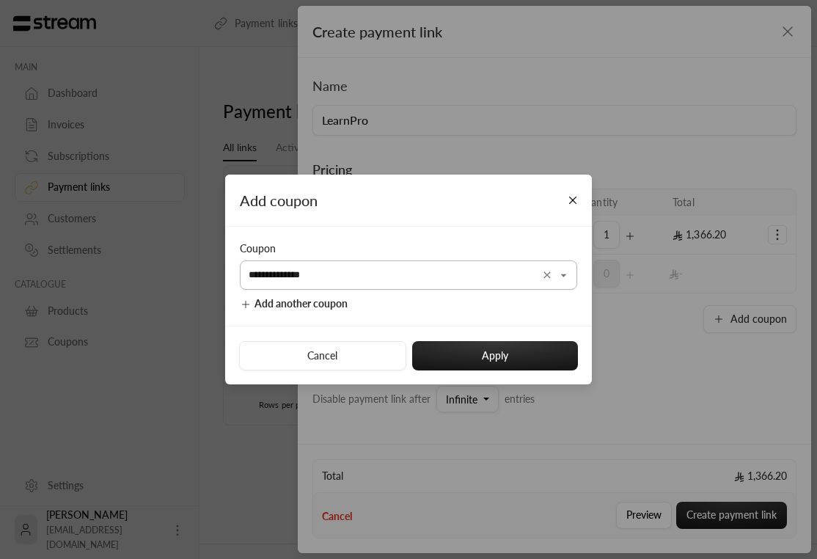
click at [550, 277] on icon "Clear" at bounding box center [547, 274] width 7 height 7
click at [537, 277] on input "Select product/s" at bounding box center [408, 276] width 337 height 26
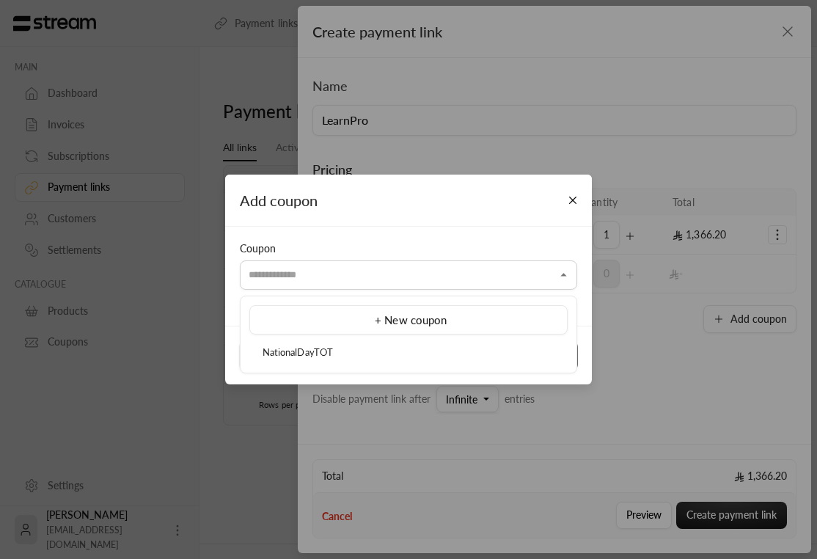
click at [517, 244] on div "Coupon" at bounding box center [408, 248] width 337 height 15
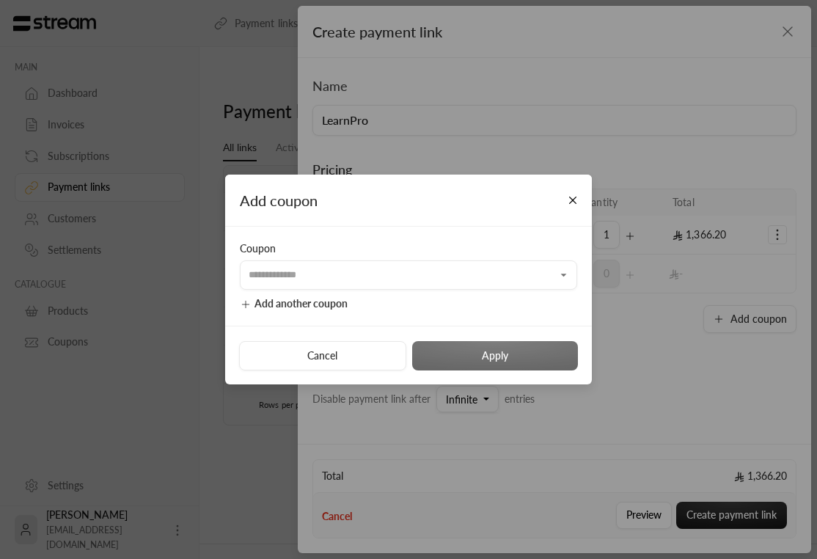
click at [329, 302] on span "Add another coupon" at bounding box center [301, 303] width 93 height 12
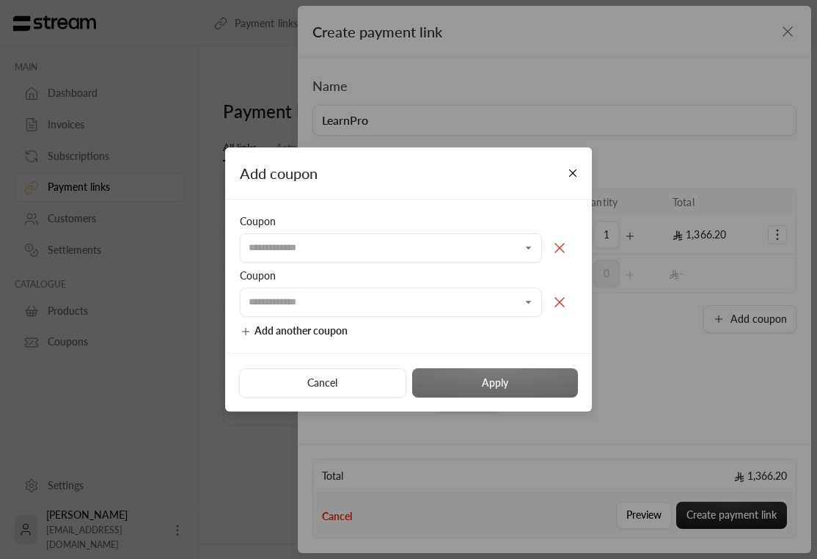
click at [560, 297] on icon at bounding box center [560, 302] width 18 height 18
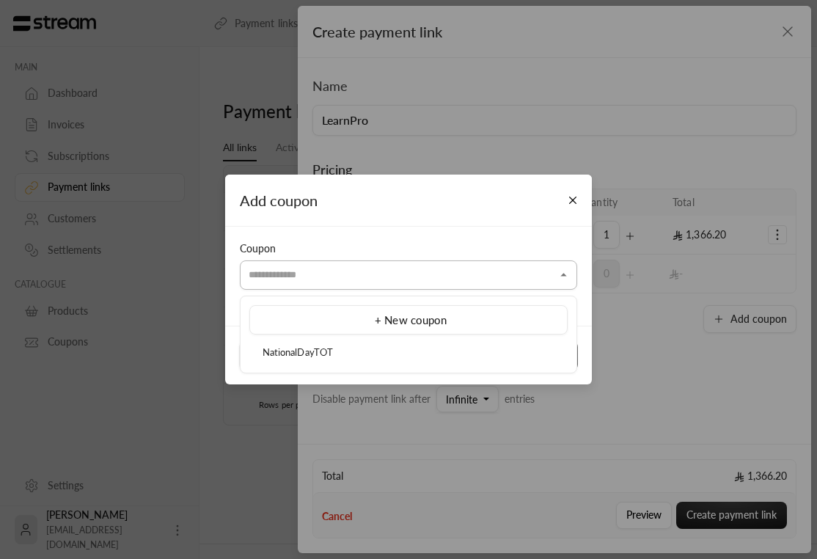
click at [499, 268] on input "Select product/s" at bounding box center [408, 276] width 337 height 26
paste input "******"
type input "******"
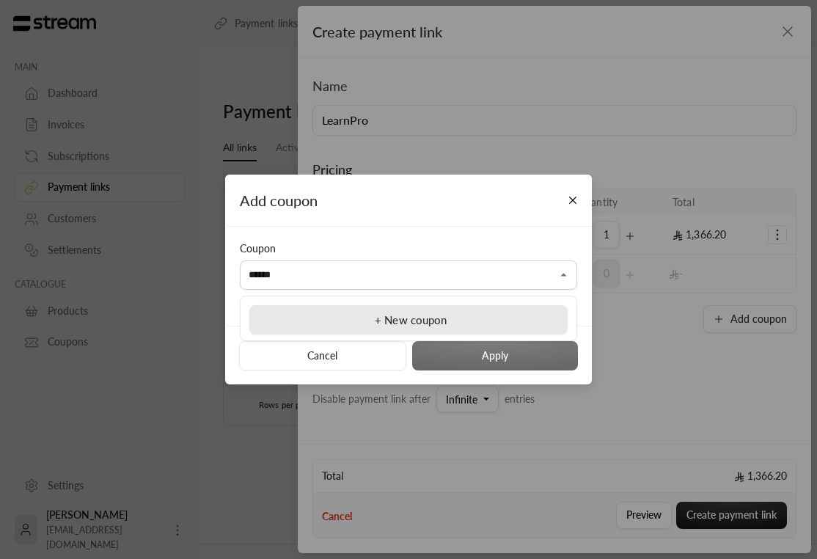
click at [460, 321] on div "+ New coupon" at bounding box center [408, 320] width 302 height 17
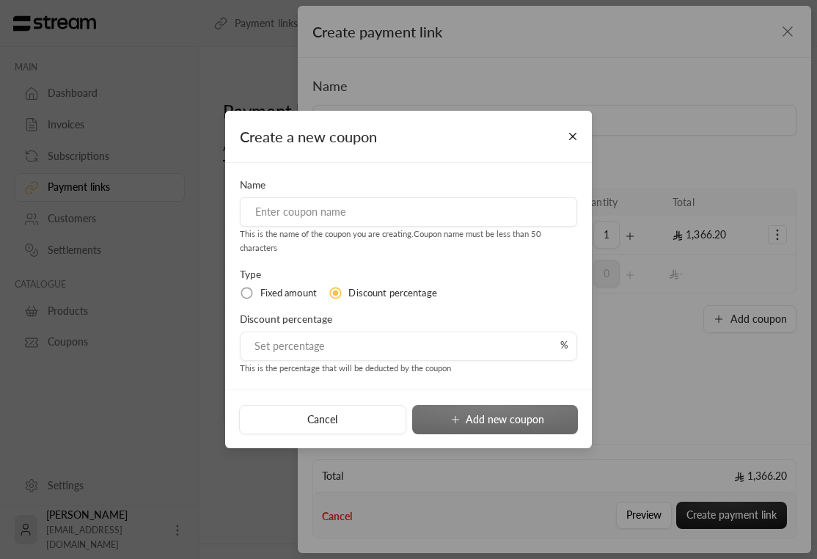
click at [293, 292] on span "Fixed amount" at bounding box center [288, 293] width 56 height 15
click at [353, 215] on input at bounding box center [408, 211] width 337 height 29
drag, startPoint x: 340, startPoint y: 213, endPoint x: 310, endPoint y: 211, distance: 30.1
click at [310, 211] on input "NationalDayTOT" at bounding box center [408, 211] width 337 height 29
type input "NationalDay"
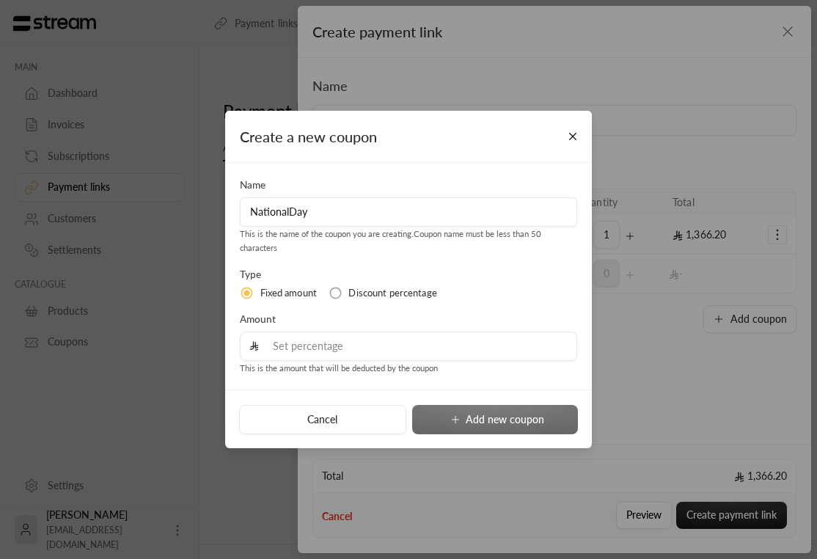
click at [305, 345] on input "tel" at bounding box center [413, 346] width 309 height 28
paste input "771.20"
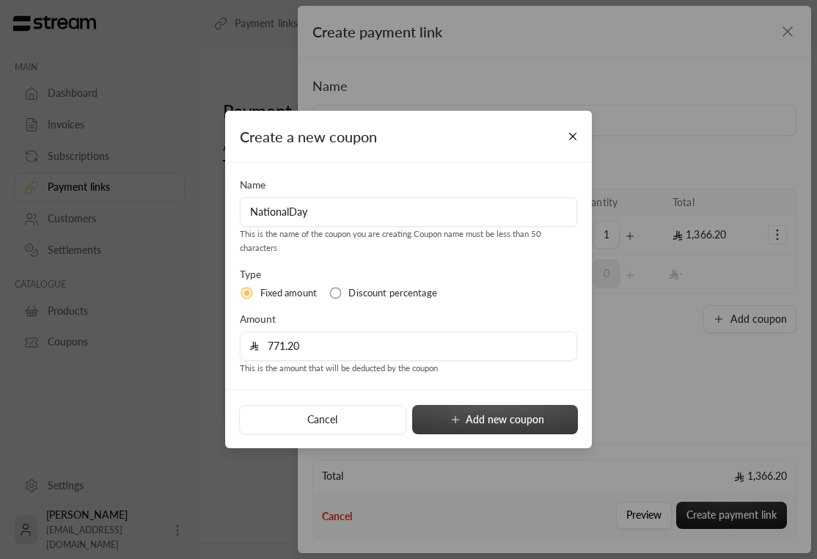
type input "771.20"
click at [488, 419] on button "Add new coupon" at bounding box center [495, 419] width 166 height 29
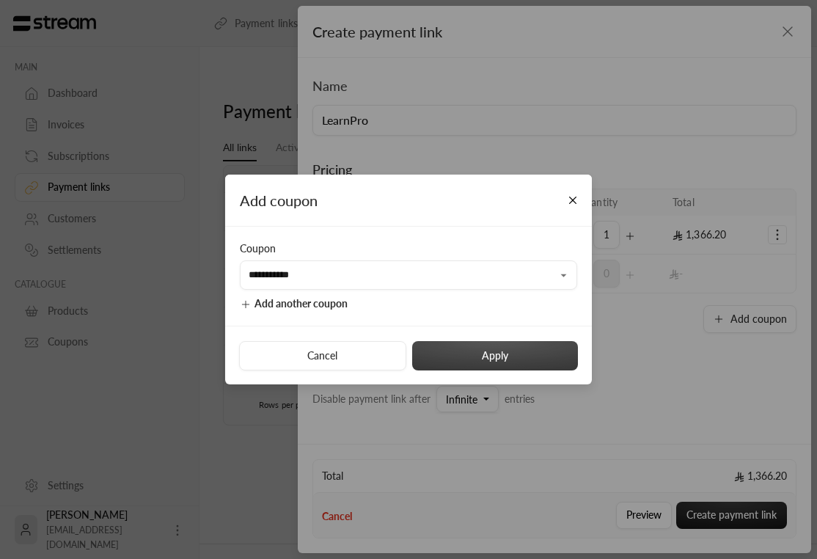
click at [524, 345] on button "Apply" at bounding box center [495, 355] width 166 height 29
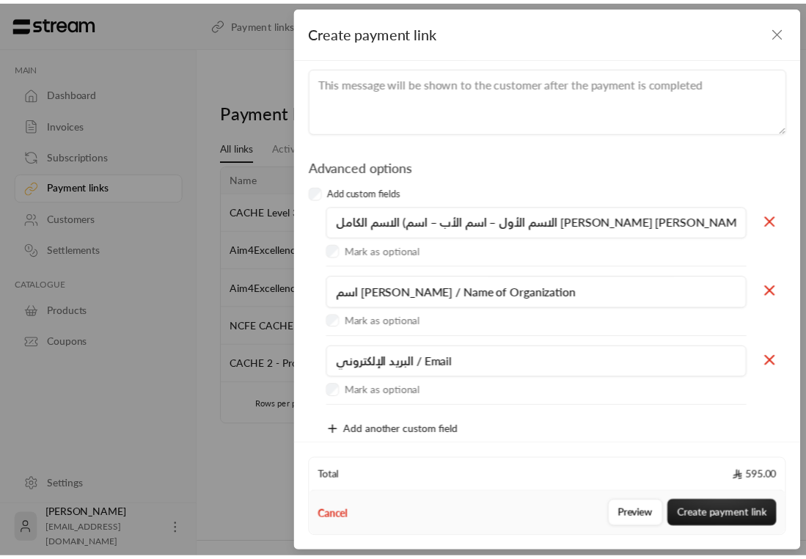
scroll to position [459, 0]
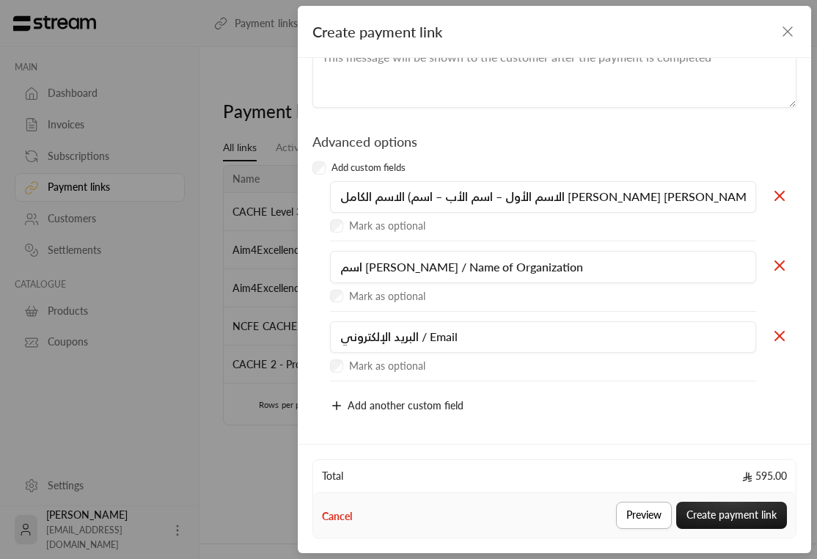
click at [629, 522] on button "Preview" at bounding box center [644, 515] width 56 height 27
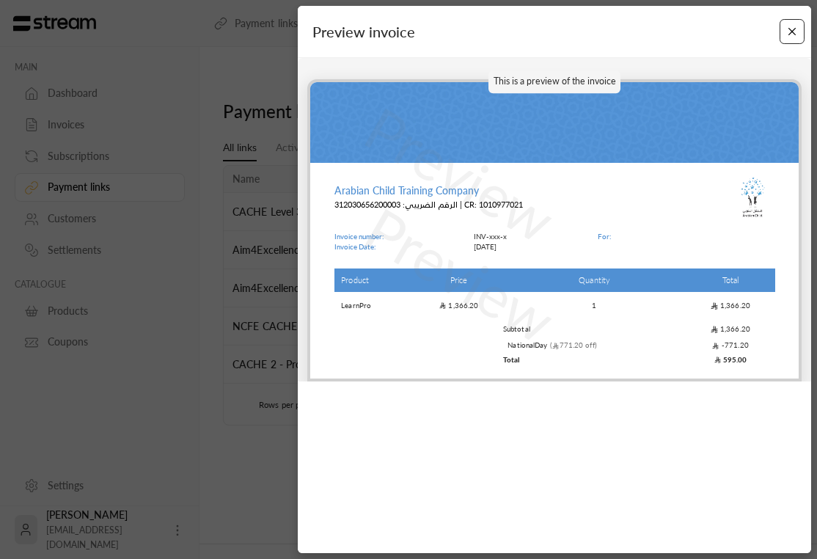
click at [704, 32] on button "Close" at bounding box center [793, 32] width 26 height 26
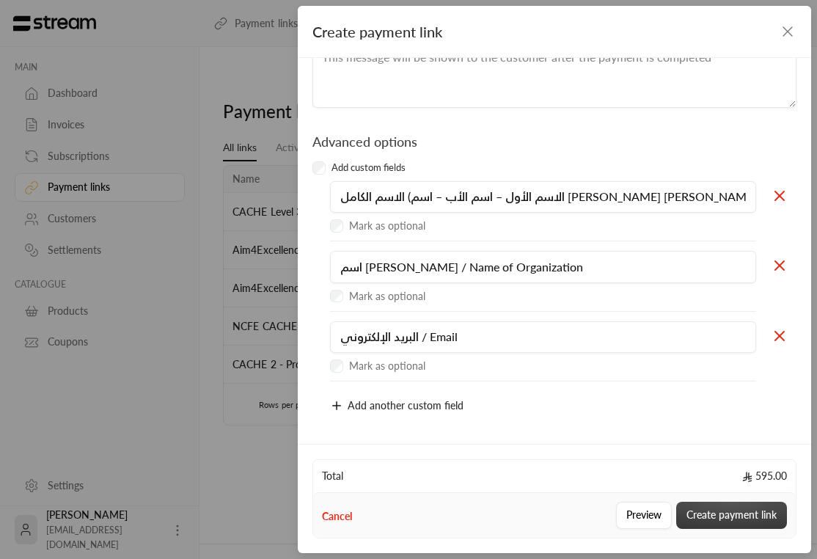
click at [704, 517] on button "Create payment link" at bounding box center [731, 515] width 111 height 27
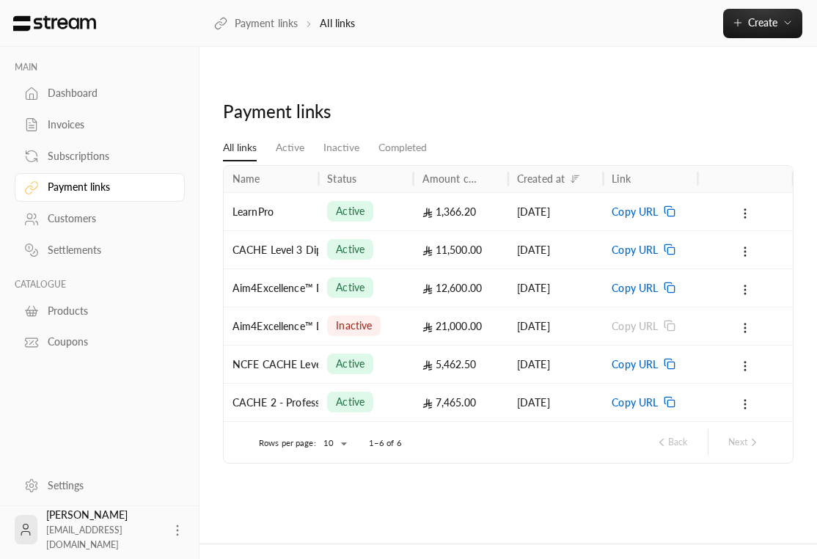
click at [95, 189] on div "Payment links" at bounding box center [107, 187] width 119 height 15
click at [649, 193] on span "Copy URL" at bounding box center [635, 211] width 46 height 37
click at [704, 207] on icon at bounding box center [745, 213] width 13 height 13
click at [704, 228] on link "View" at bounding box center [767, 222] width 61 height 26
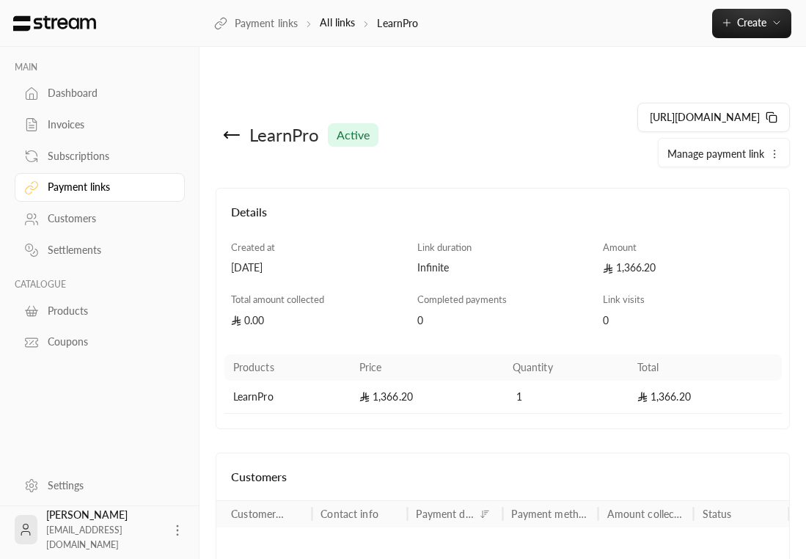
click at [704, 147] on span "Manage payment link" at bounding box center [715, 153] width 97 height 12
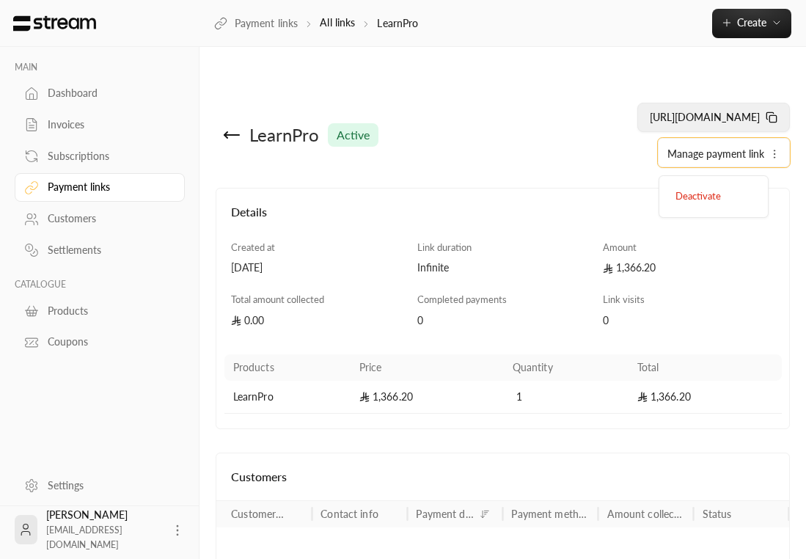
click at [704, 111] on span "[URL][DOMAIN_NAME]" at bounding box center [705, 117] width 110 height 12
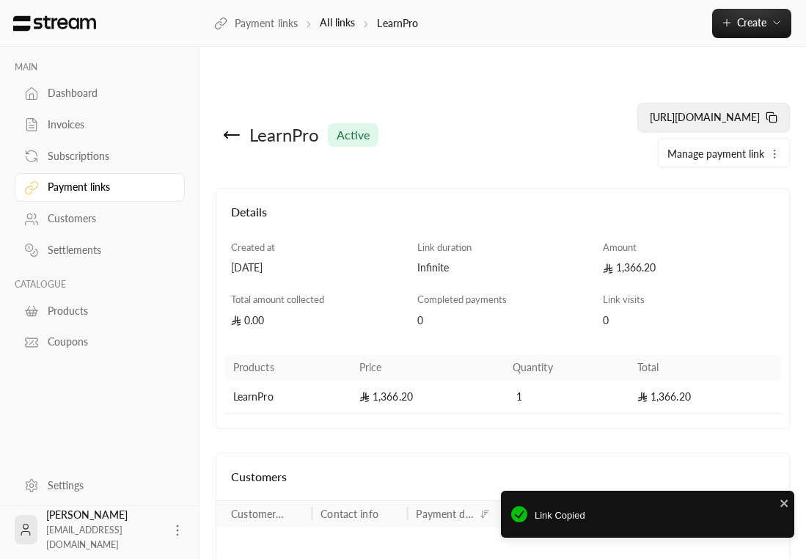
click at [704, 111] on span "[URL][DOMAIN_NAME]" at bounding box center [705, 117] width 110 height 12
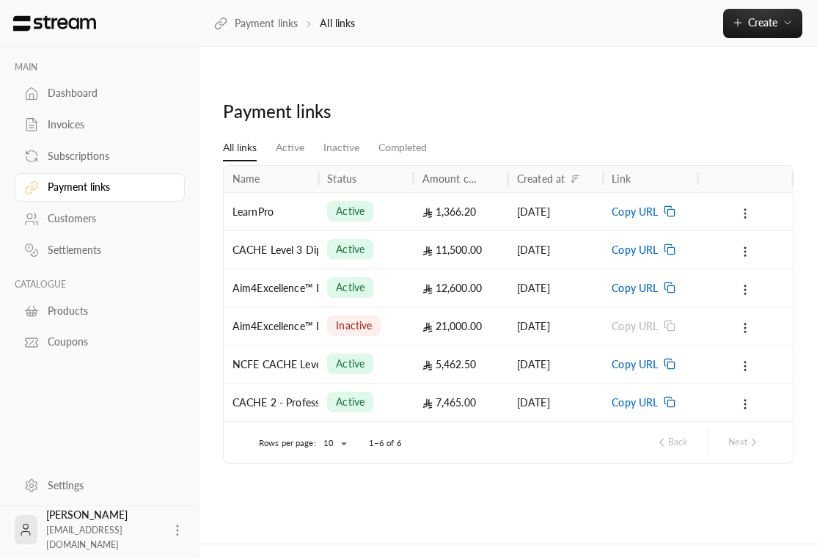
click at [704, 207] on icon at bounding box center [745, 213] width 13 height 13
click at [290, 109] on div at bounding box center [408, 279] width 817 height 559
click at [334, 135] on link "Inactive" at bounding box center [341, 148] width 36 height 26
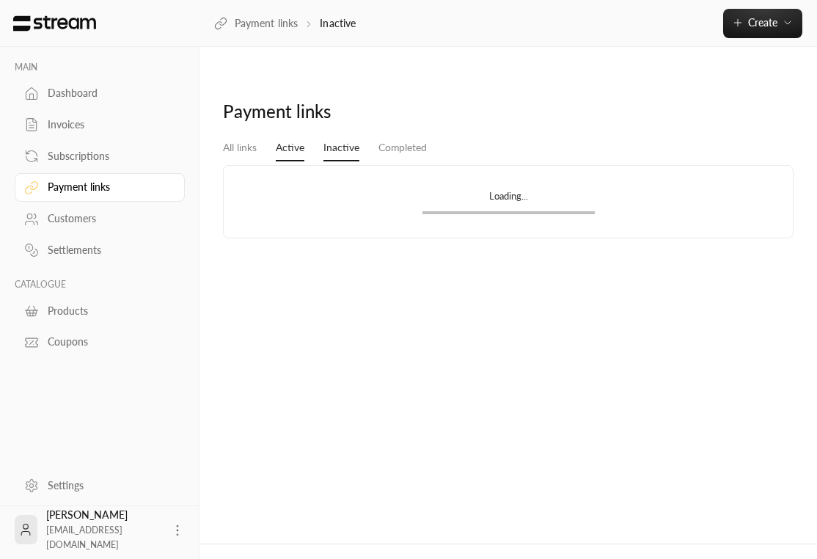
click at [281, 135] on link "Active" at bounding box center [290, 148] width 29 height 26
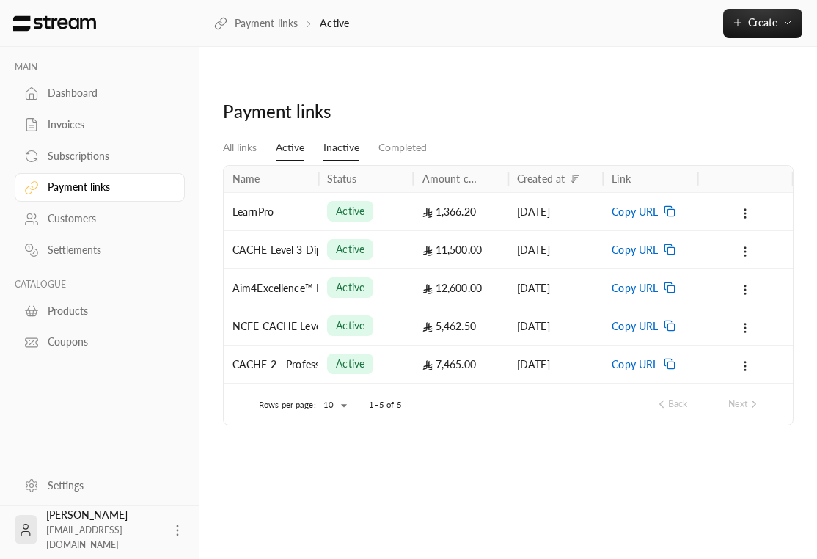
click at [337, 135] on link "Inactive" at bounding box center [341, 148] width 36 height 26
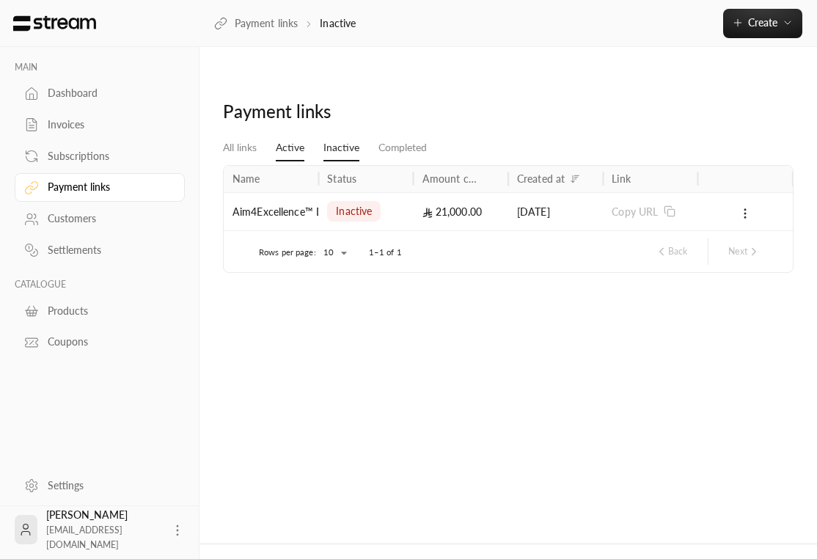
click at [282, 135] on link "Active" at bounding box center [290, 148] width 29 height 26
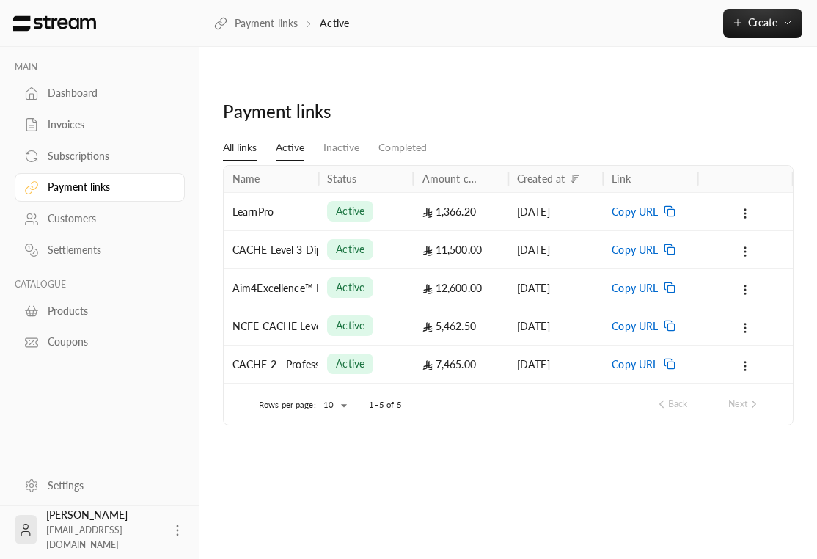
click at [246, 135] on link "All links" at bounding box center [240, 148] width 34 height 26
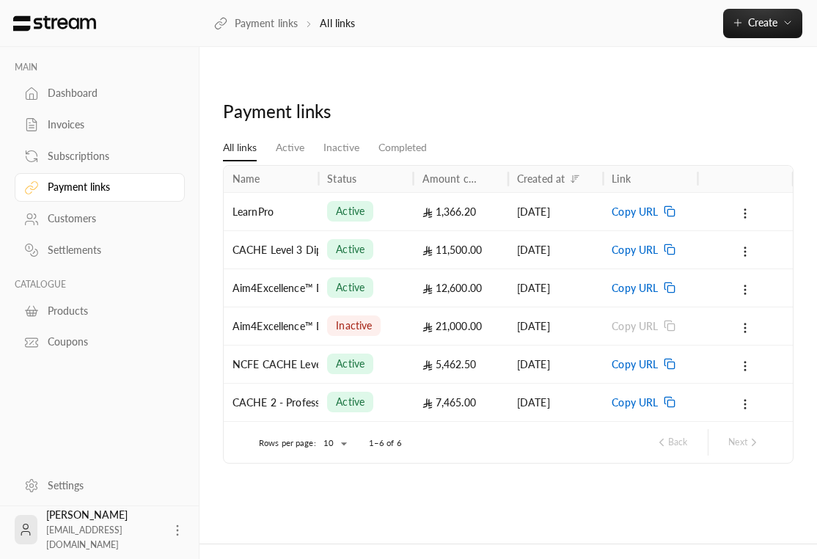
click at [65, 355] on link "Coupons" at bounding box center [100, 342] width 170 height 29
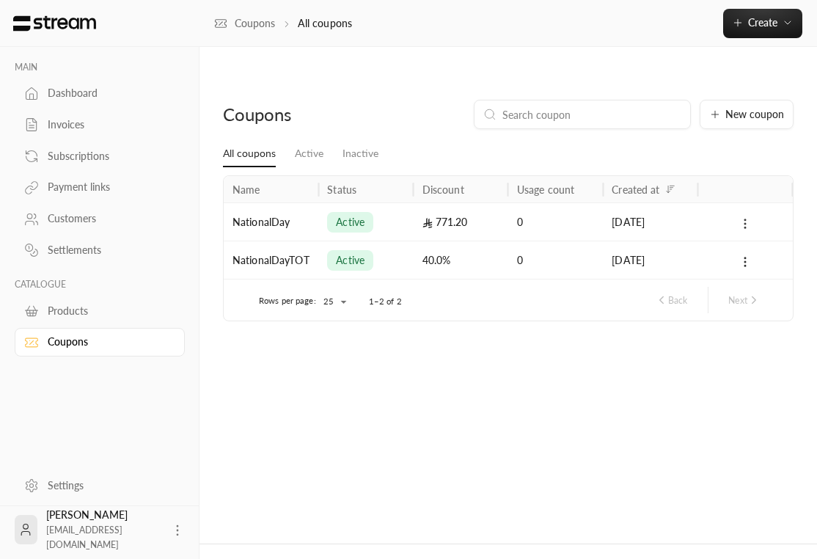
click at [704, 217] on icon at bounding box center [745, 223] width 13 height 13
click at [361, 189] on div at bounding box center [408, 279] width 817 height 559
click at [230, 202] on div "NationalDay" at bounding box center [271, 221] width 95 height 38
click at [252, 202] on div "NationalDay" at bounding box center [271, 221] width 95 height 38
click at [268, 202] on div "NationalDay" at bounding box center [271, 221] width 95 height 38
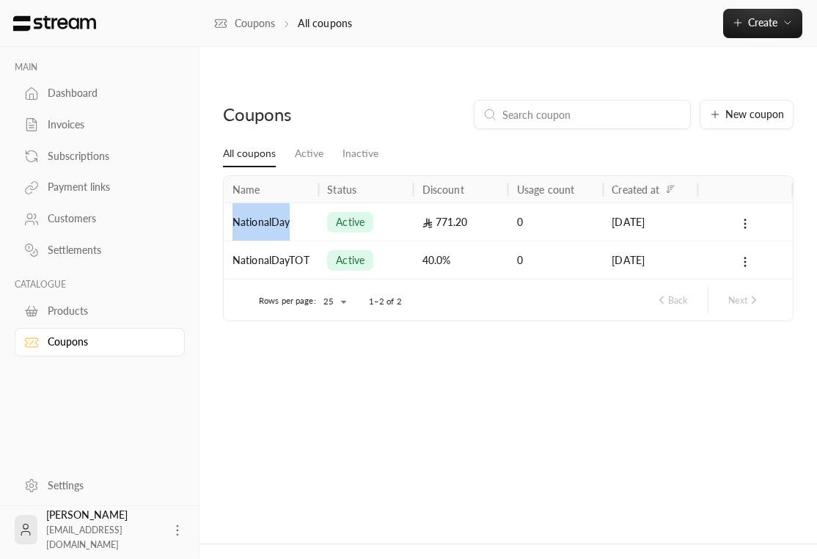
click at [268, 202] on div "NationalDay" at bounding box center [271, 221] width 95 height 38
copy div "NationalDay"
click at [90, 308] on div "Products" at bounding box center [107, 311] width 119 height 15
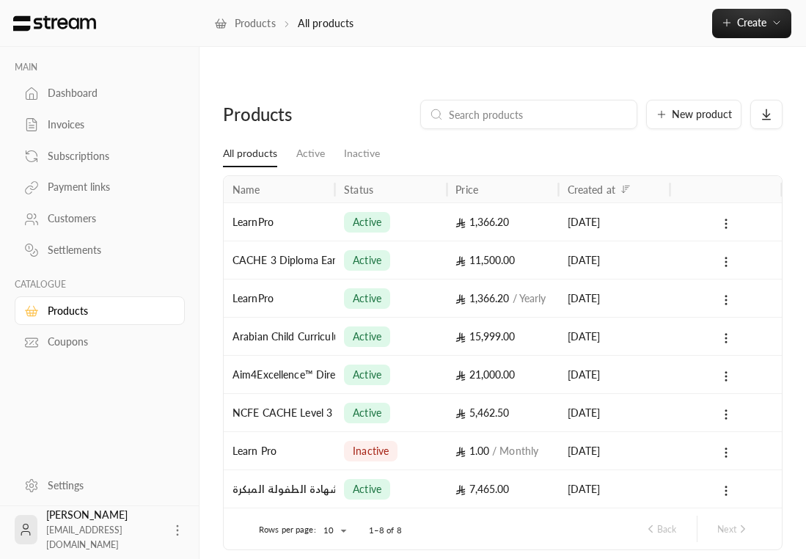
click at [109, 186] on div "Payment links" at bounding box center [107, 187] width 119 height 15
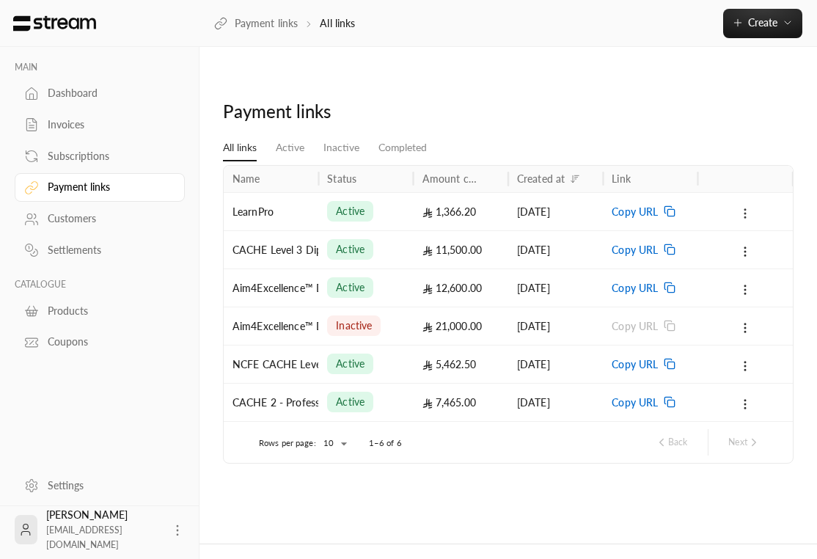
click at [704, 207] on icon at bounding box center [745, 213] width 13 height 13
click at [667, 178] on div at bounding box center [408, 279] width 817 height 559
click at [658, 193] on div "Copy URL" at bounding box center [650, 211] width 77 height 37
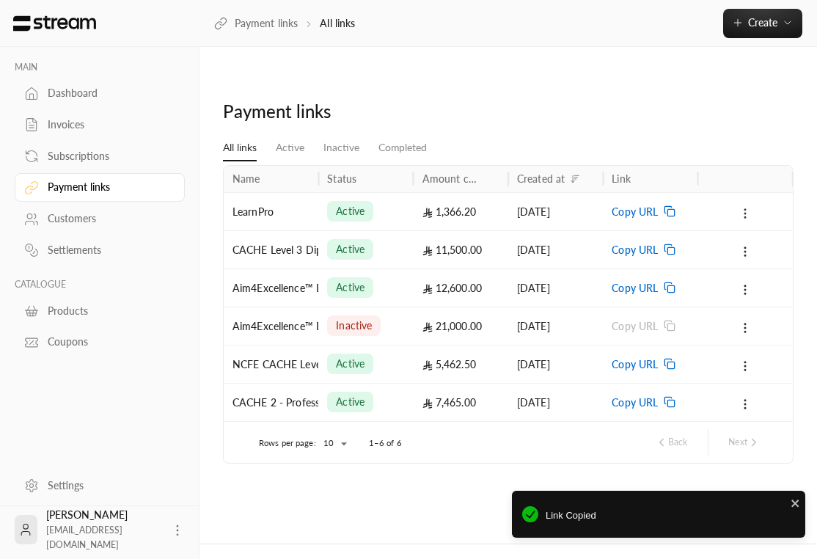
click at [704, 207] on icon at bounding box center [745, 213] width 13 height 13
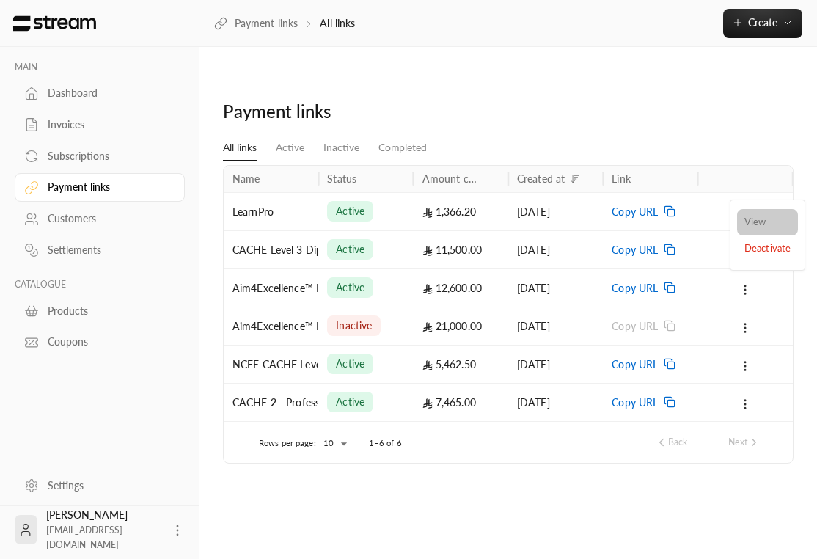
click at [704, 222] on link "View" at bounding box center [767, 222] width 61 height 26
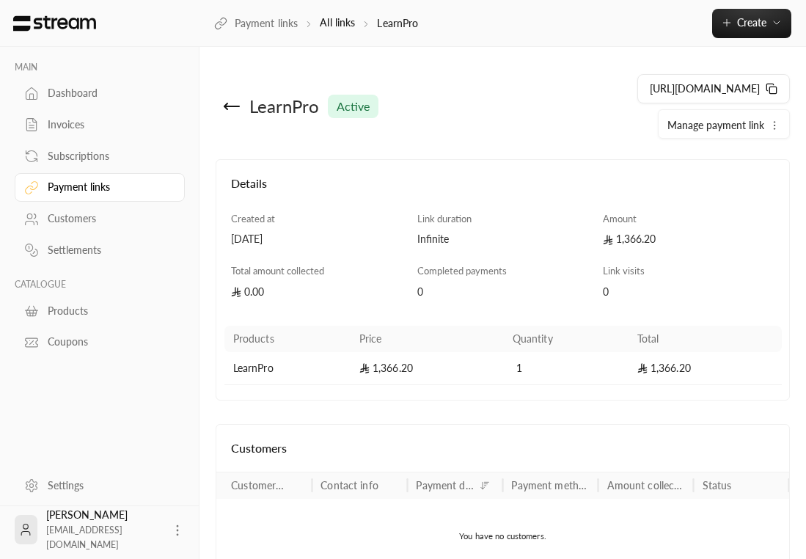
scroll to position [34, 0]
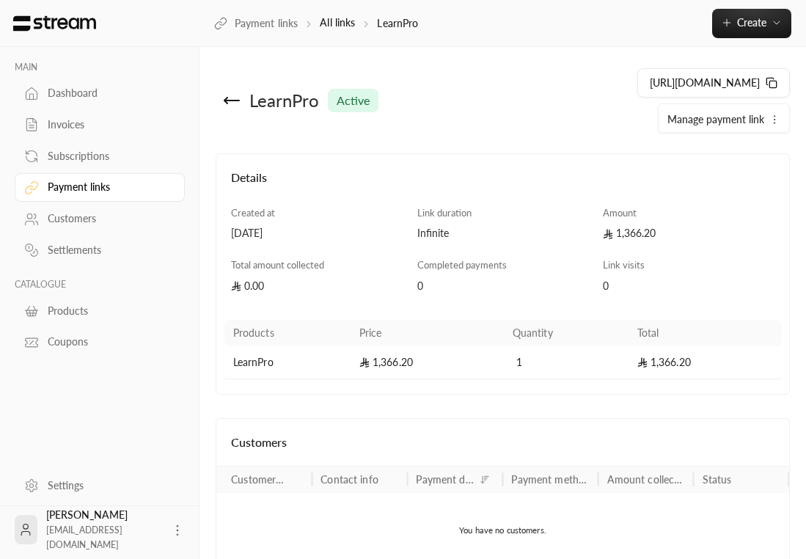
click at [704, 113] on span "Manage payment link" at bounding box center [715, 119] width 97 height 12
click at [618, 213] on div "Details Created at [DATE] Link duration Infinite Amount 1,366.20 Total amount c…" at bounding box center [502, 274] width 557 height 211
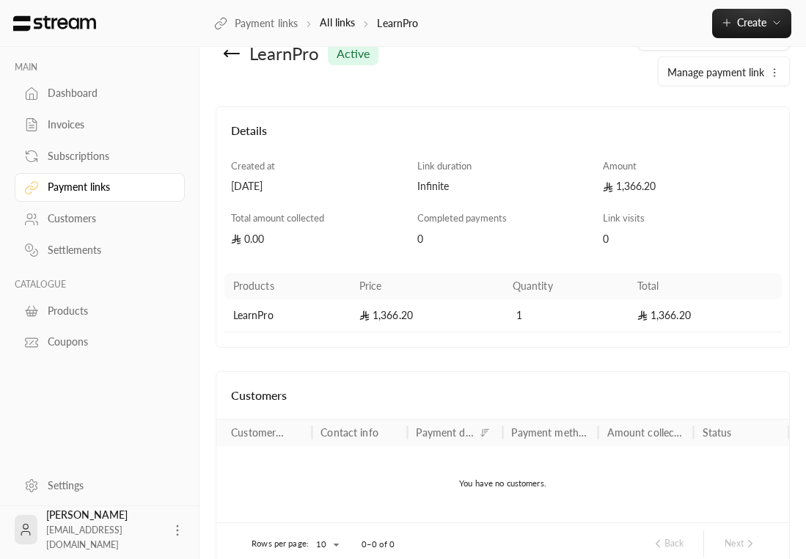
scroll to position [0, 0]
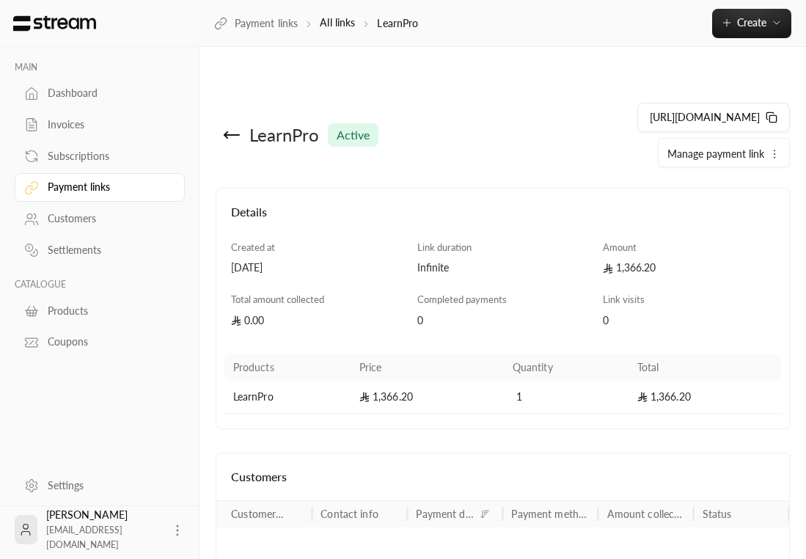
click at [704, 148] on icon "button" at bounding box center [775, 154] width 12 height 12
click at [603, 145] on div "LearnPro active [URL][DOMAIN_NAME] Manage payment link Deactivate" at bounding box center [503, 144] width 574 height 88
click at [616, 144] on div "LearnPro active [URL][DOMAIN_NAME] Manage payment link Deactivate" at bounding box center [503, 144] width 574 height 88
click at [219, 111] on div "LearnPro active" at bounding box center [363, 135] width 294 height 70
click at [229, 126] on icon at bounding box center [232, 135] width 18 height 18
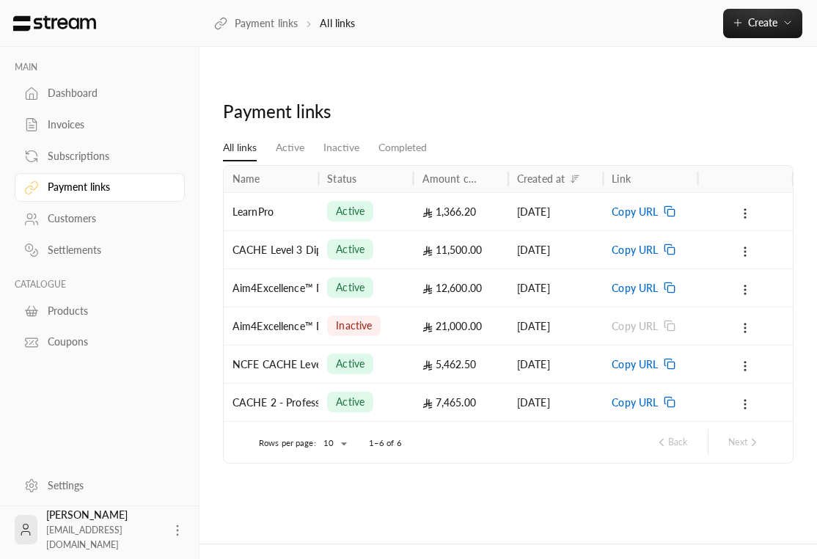
click at [612, 100] on div "Payment links" at bounding box center [508, 117] width 585 height 35
click at [264, 24] on link "Payment links" at bounding box center [256, 23] width 84 height 15
click at [96, 153] on div "Subscriptions" at bounding box center [107, 156] width 119 height 15
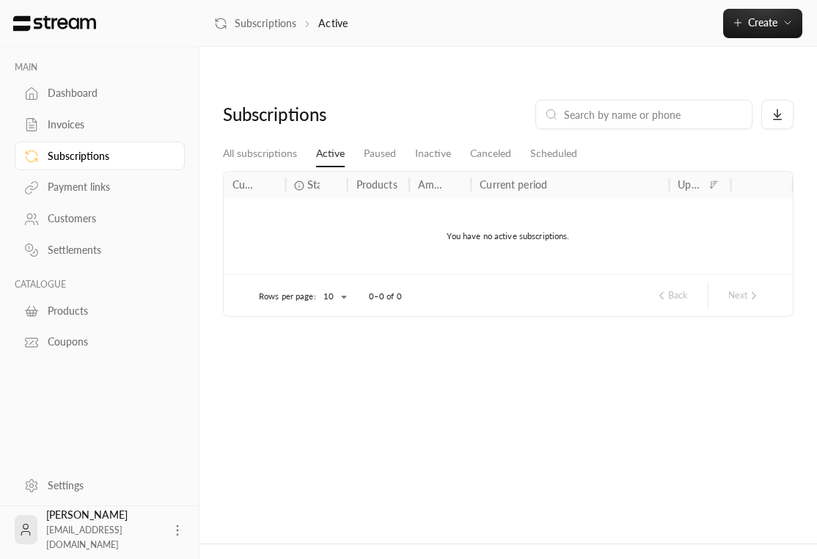
click at [90, 193] on div "Payment links" at bounding box center [107, 187] width 119 height 15
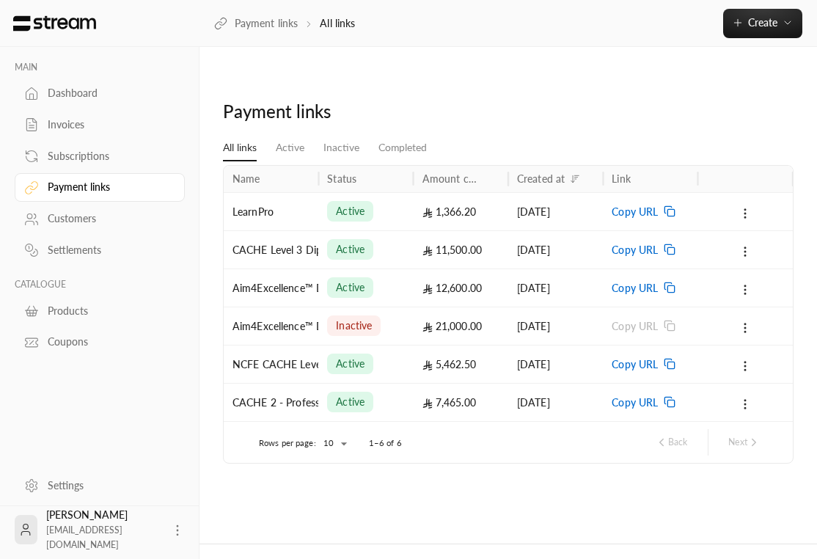
click at [665, 207] on icon at bounding box center [668, 210] width 7 height 7
